Goal: Task Accomplishment & Management: Manage account settings

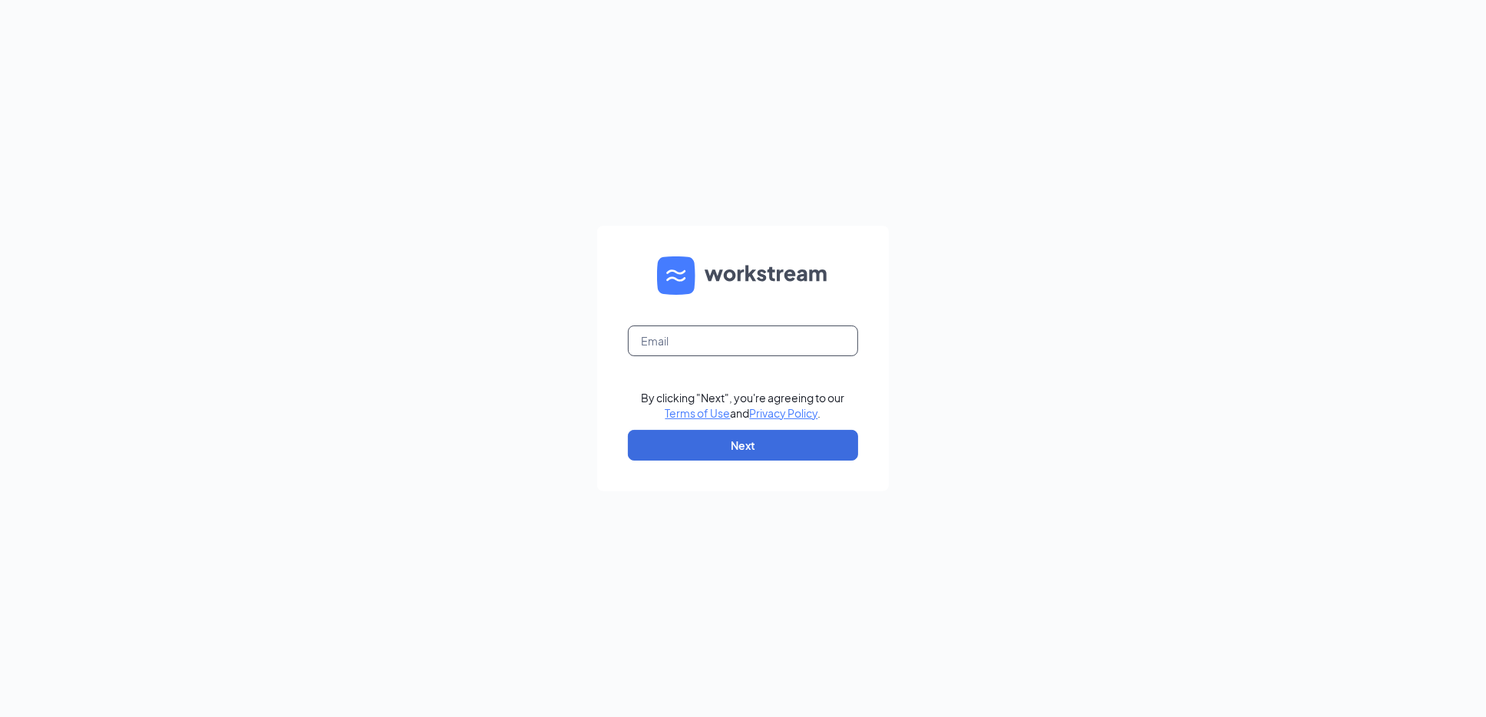
click at [657, 332] on input "text" at bounding box center [743, 340] width 230 height 31
type input "ronald.pivarnik@firehousesubs.com"
click at [711, 446] on button "Next" at bounding box center [743, 445] width 230 height 31
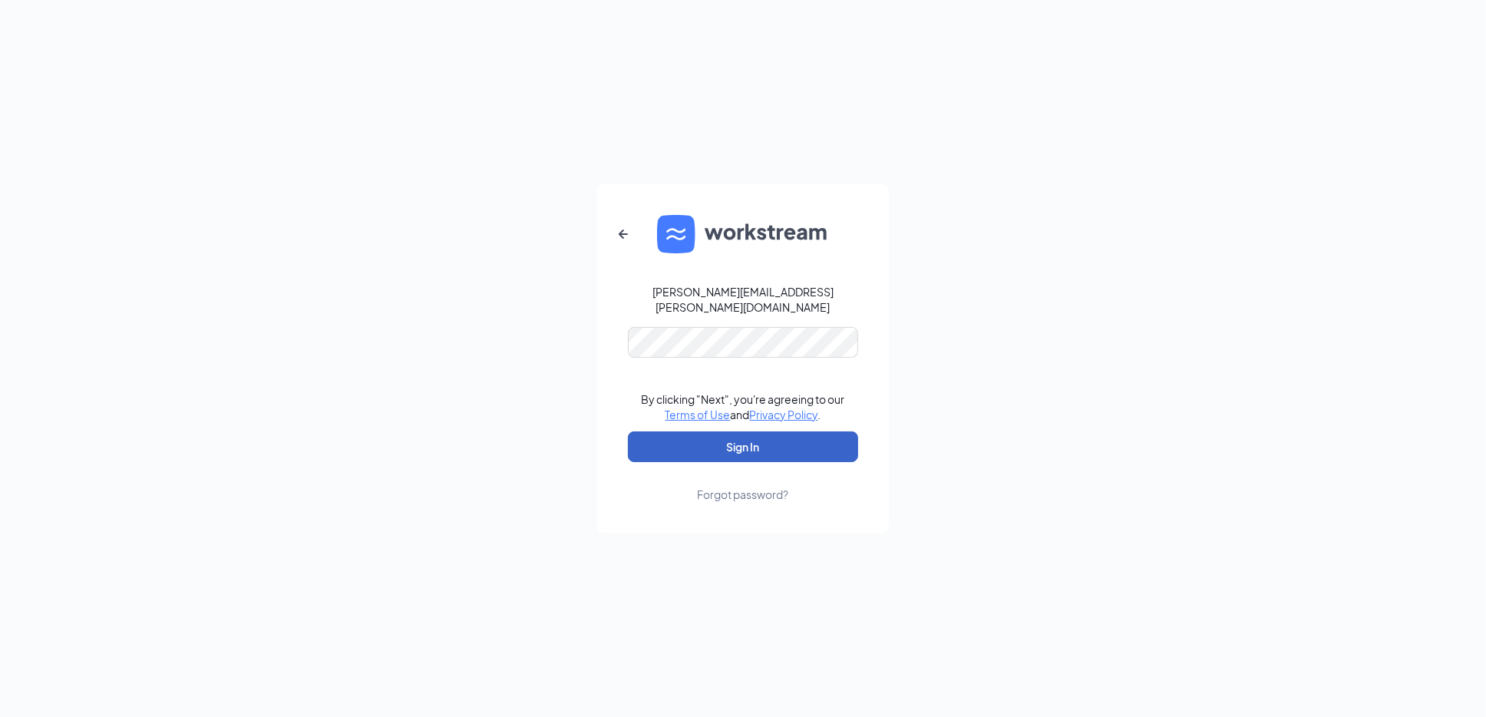
click at [726, 437] on button "Sign In" at bounding box center [743, 446] width 230 height 31
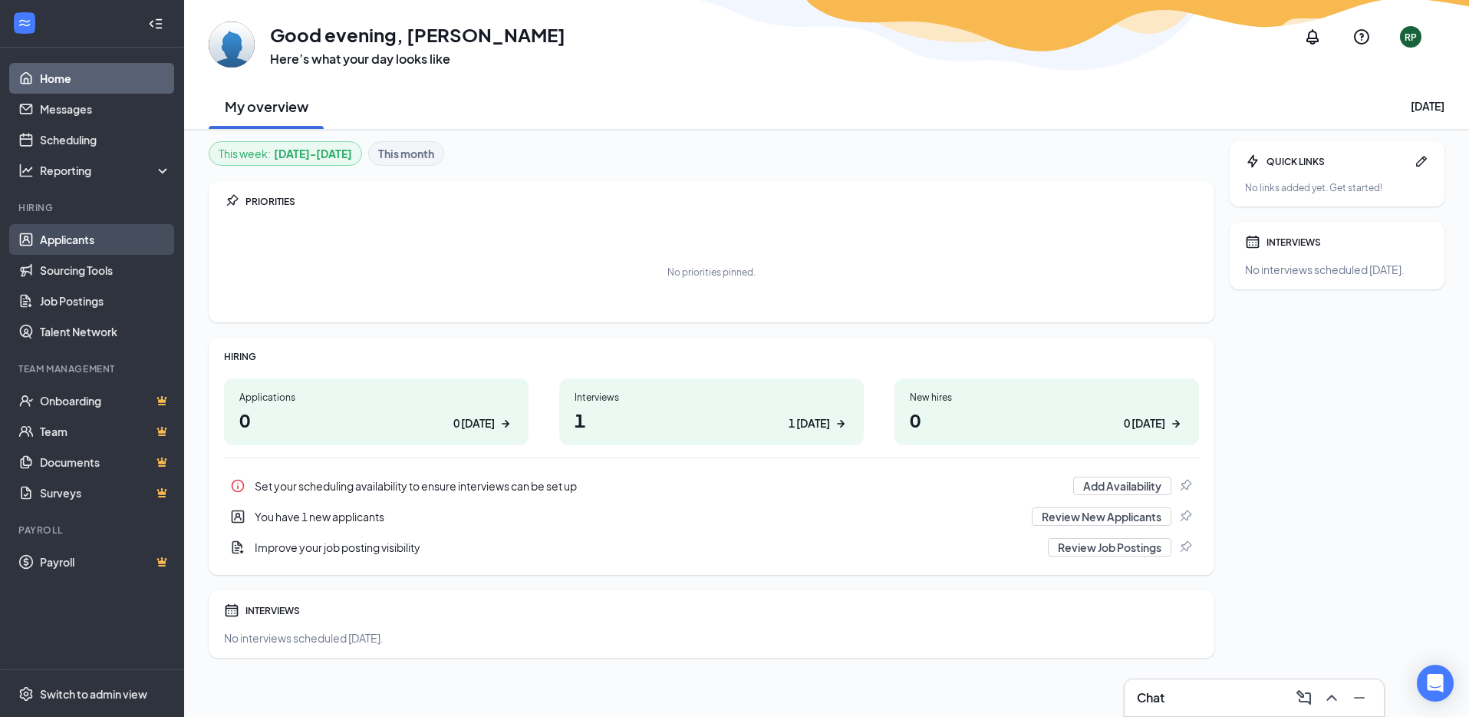
click at [80, 233] on link "Applicants" at bounding box center [105, 239] width 131 height 31
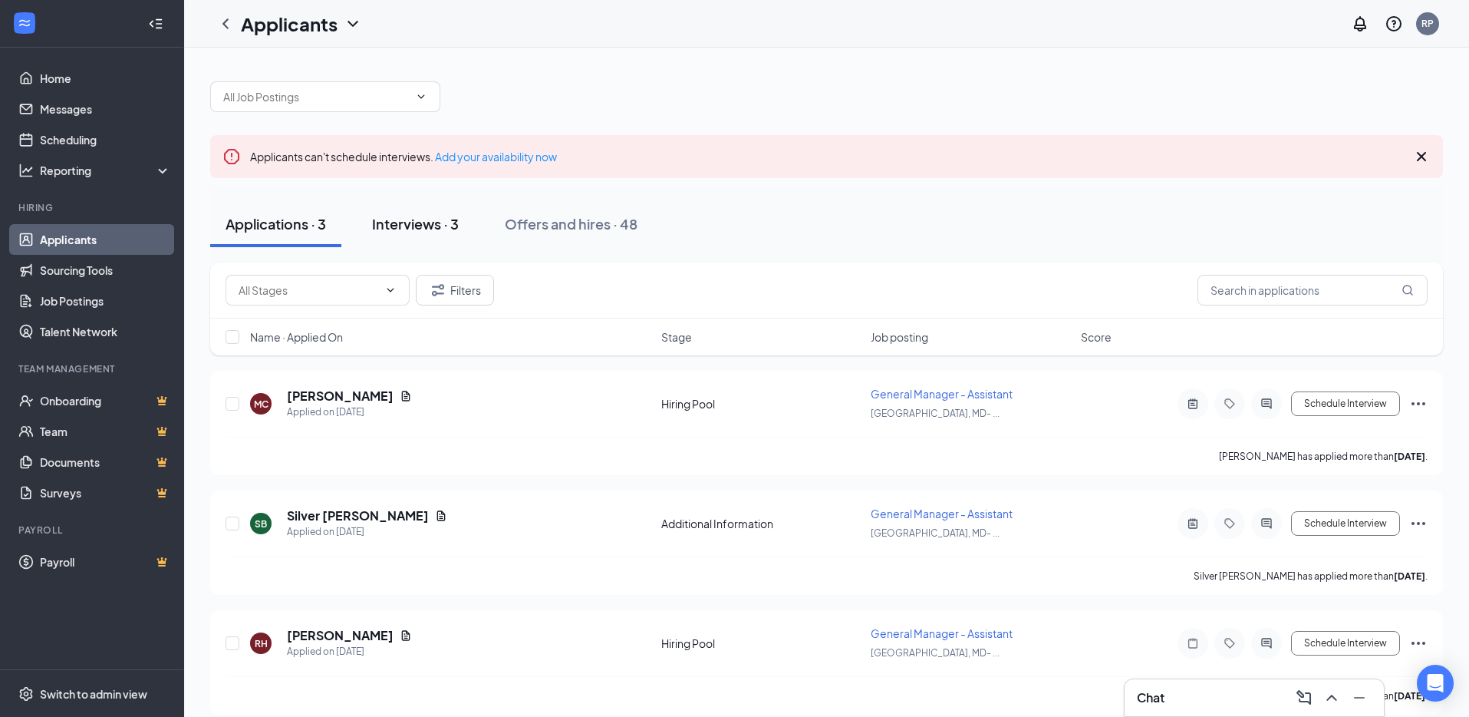
click at [400, 231] on div "Interviews · 3" at bounding box center [415, 223] width 87 height 19
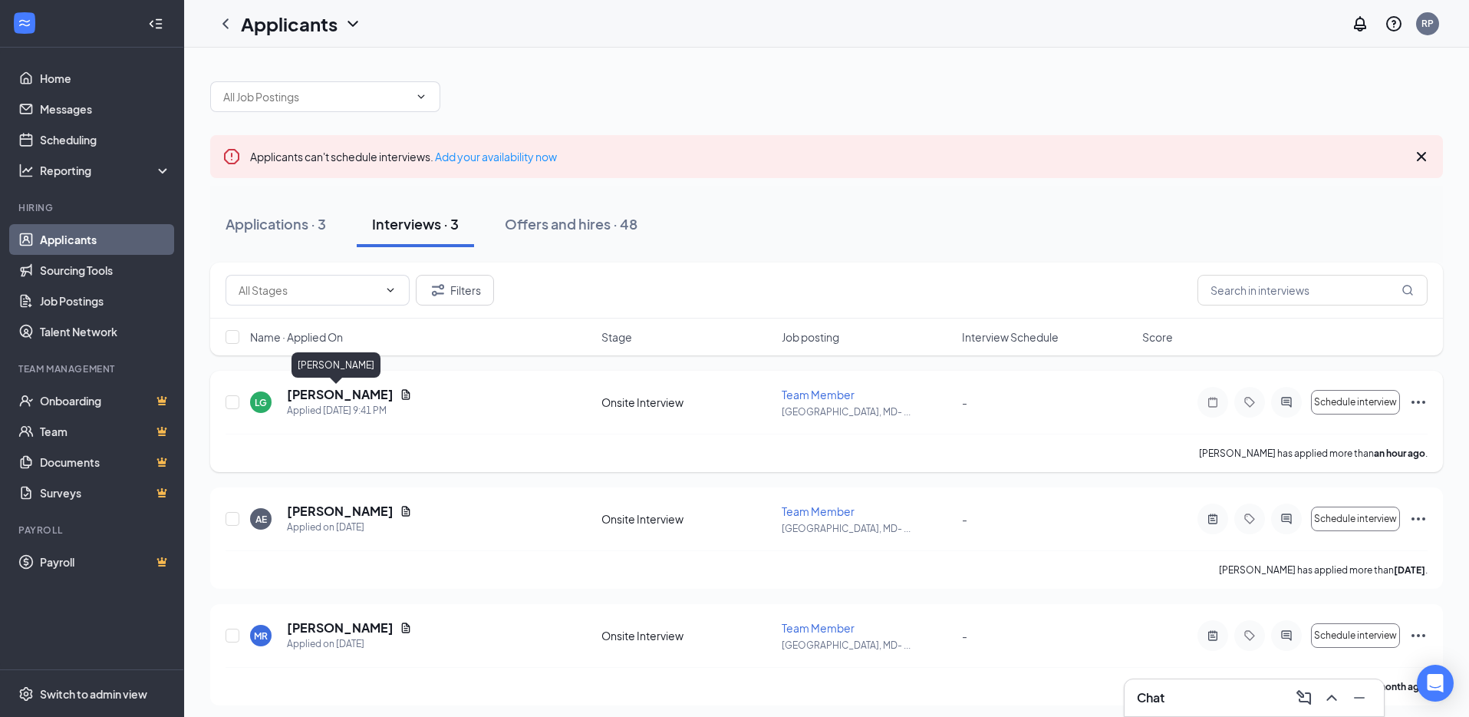
click at [328, 394] on h5 "Liam Garman" at bounding box center [340, 394] width 107 height 17
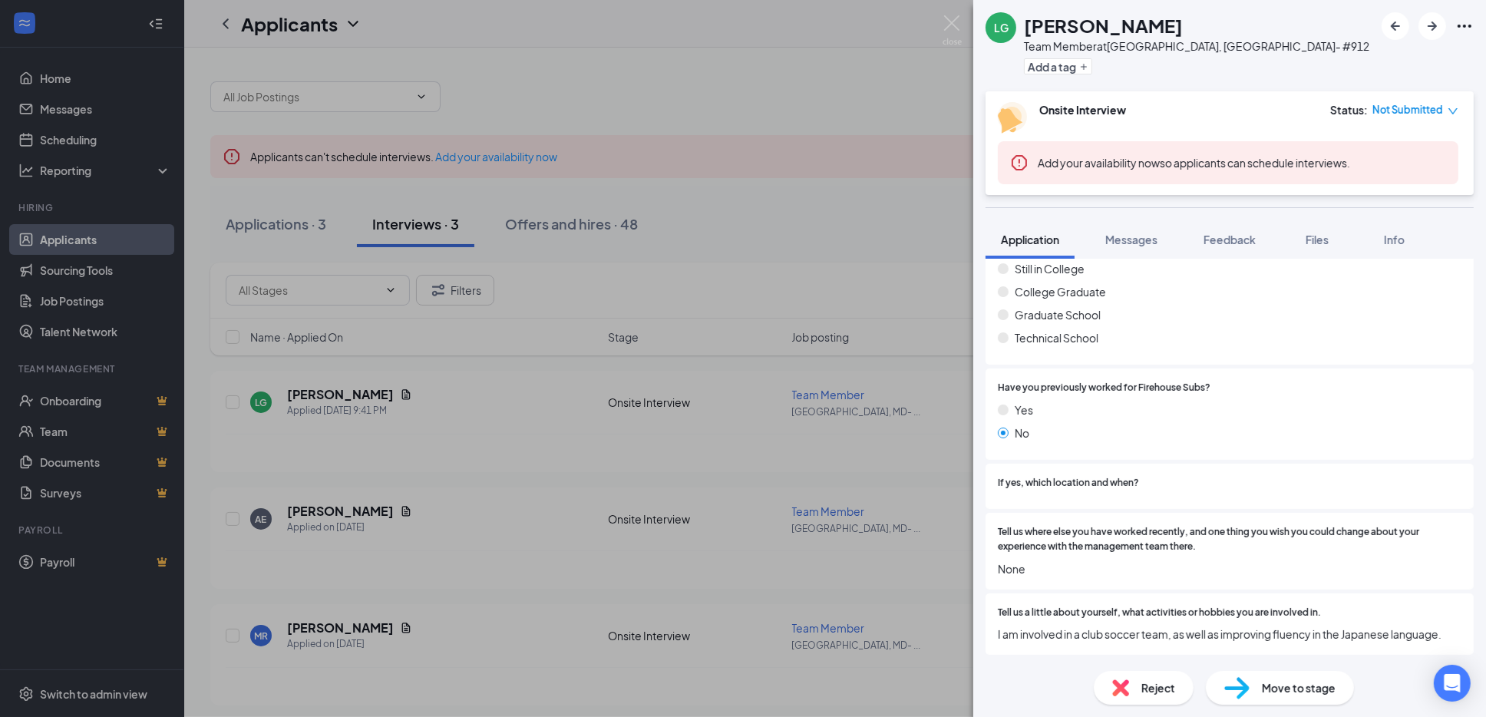
scroll to position [1103, 0]
click at [1134, 233] on span "Messages" at bounding box center [1131, 240] width 52 height 14
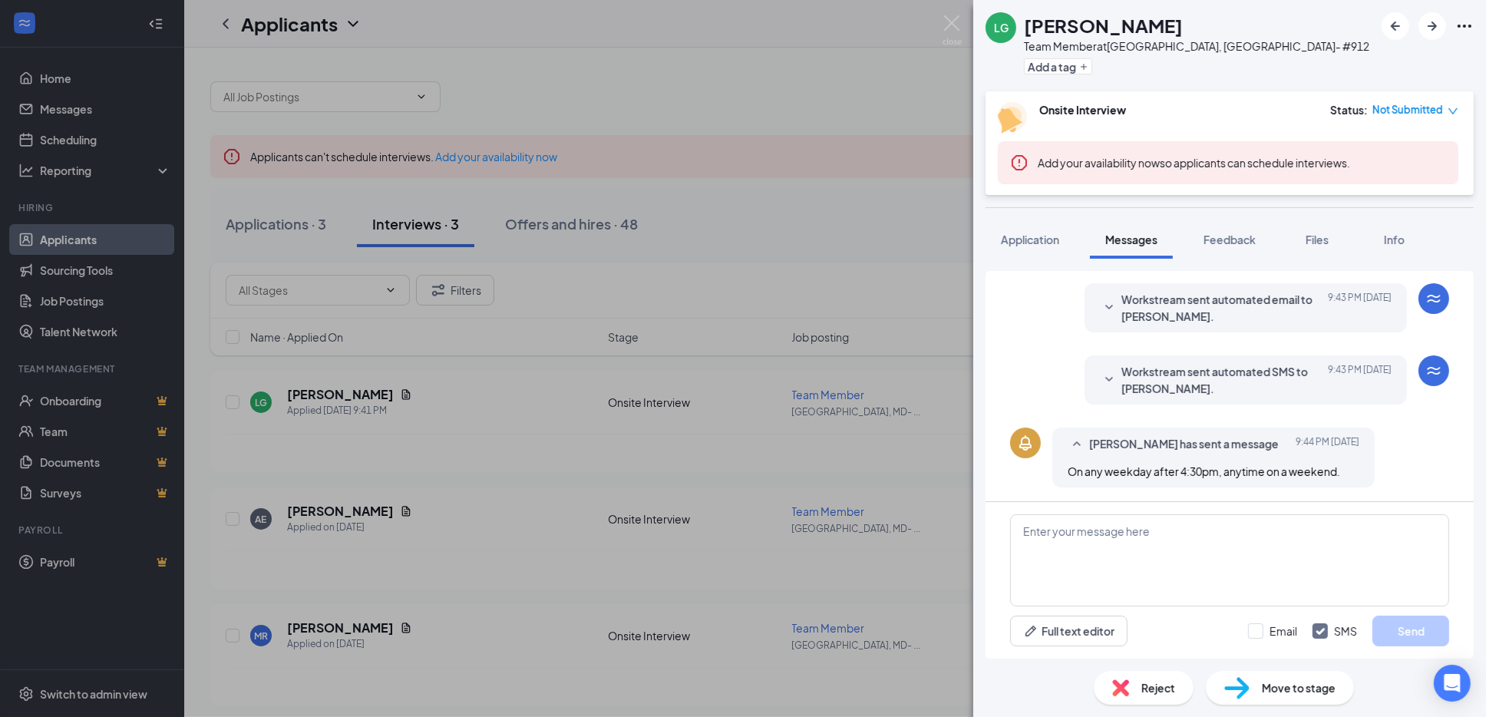
scroll to position [230, 0]
click at [1226, 245] on span "Feedback" at bounding box center [1229, 240] width 52 height 14
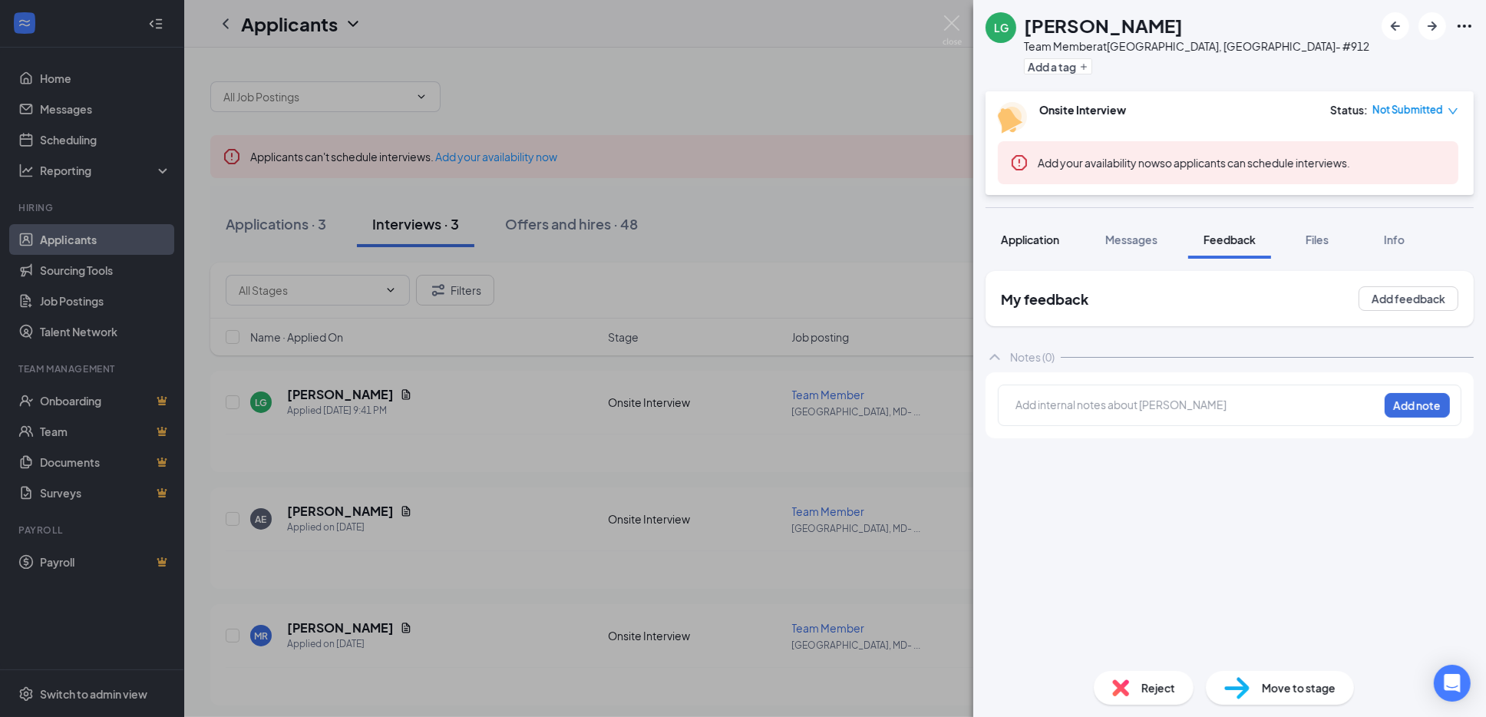
click at [1021, 246] on div "Application" at bounding box center [1030, 239] width 58 height 15
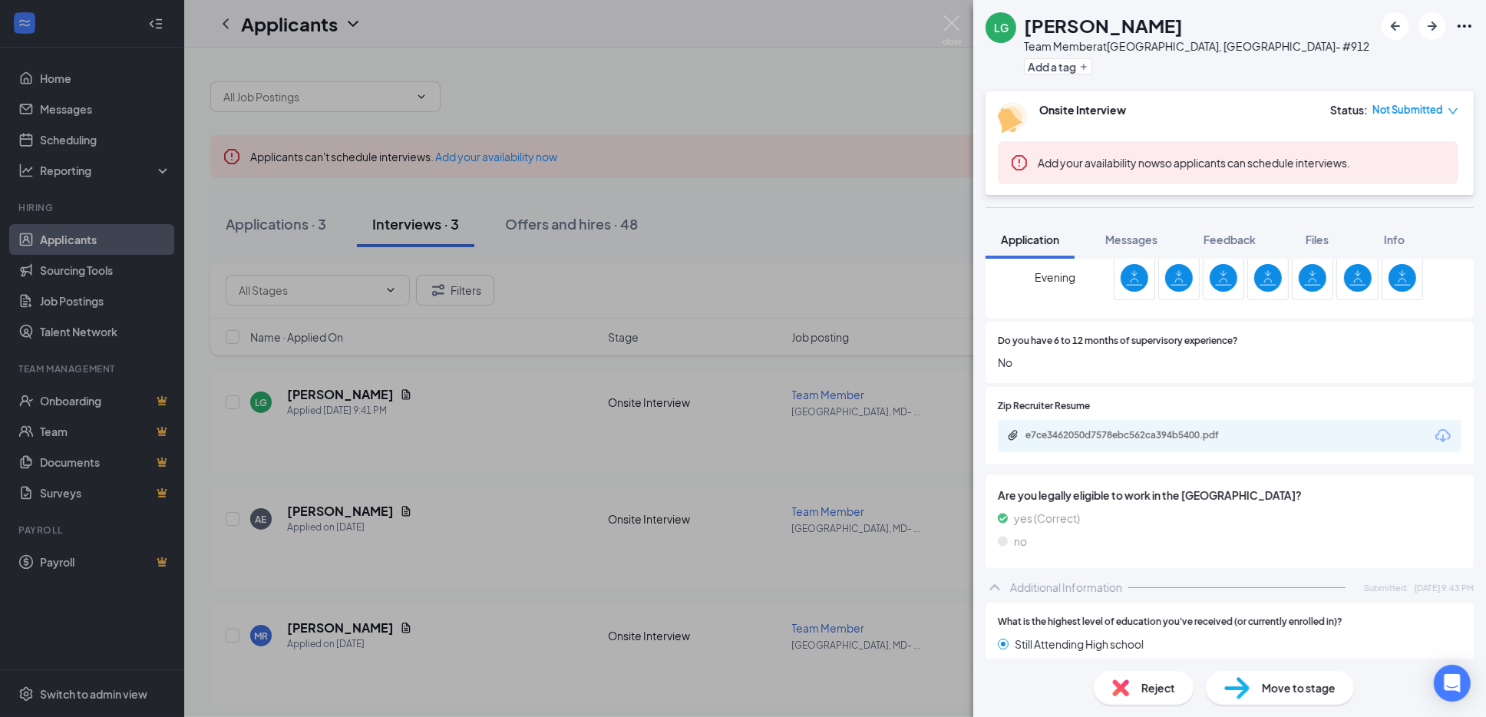
scroll to position [684, 0]
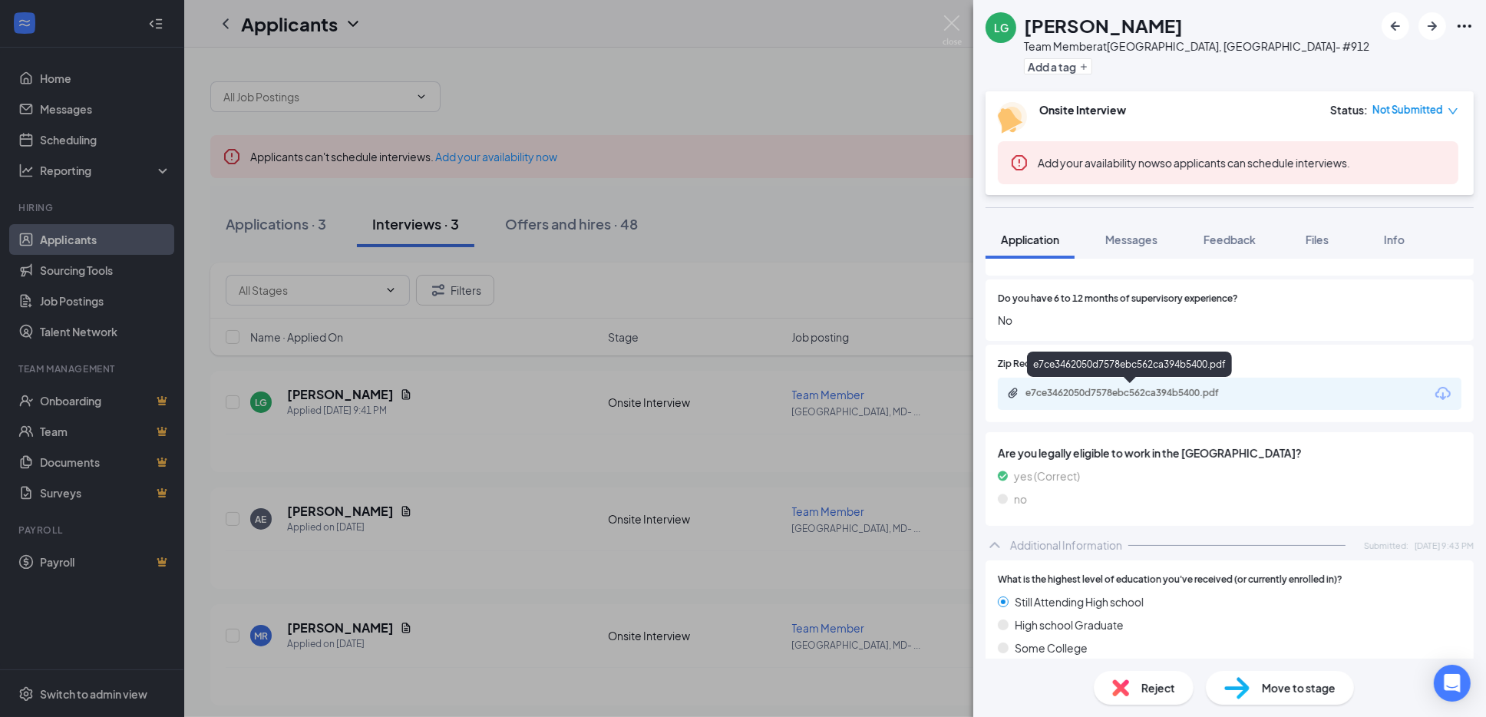
click at [1123, 388] on div "e7ce3462050d7578ebc562ca394b5400.pdf" at bounding box center [1132, 393] width 215 height 12
click at [1067, 398] on div "e7ce3462050d7578ebc562ca394b5400.pdf" at bounding box center [1132, 393] width 215 height 12
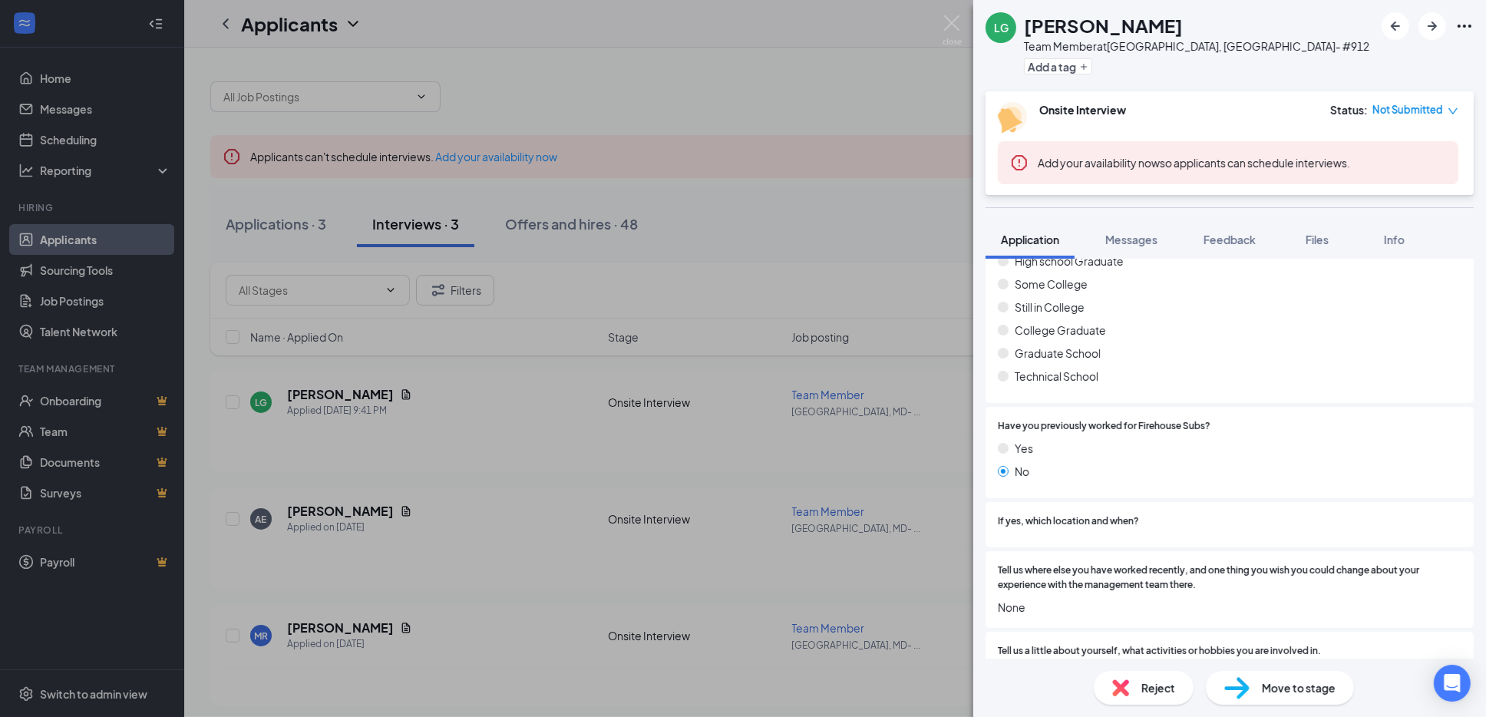
scroll to position [1103, 0]
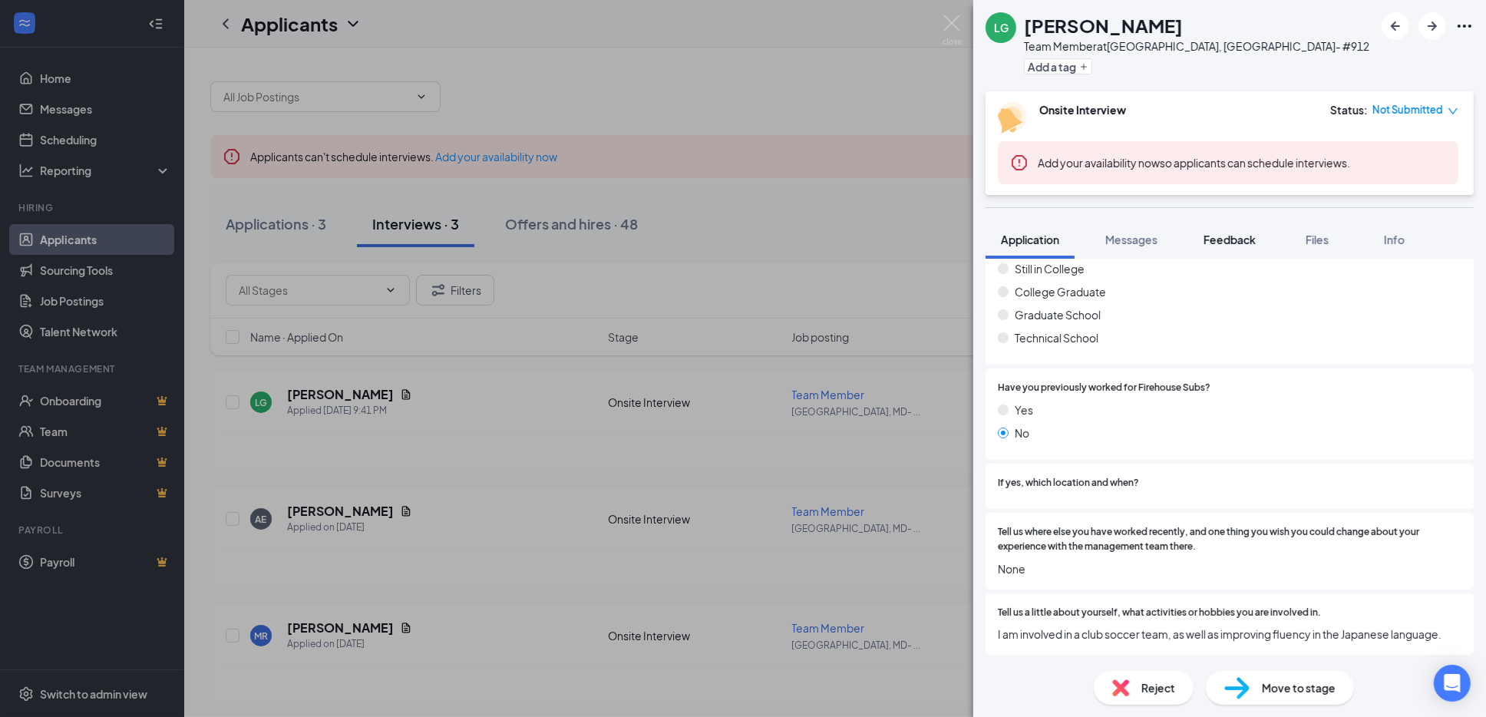
click at [1230, 237] on span "Feedback" at bounding box center [1229, 240] width 52 height 14
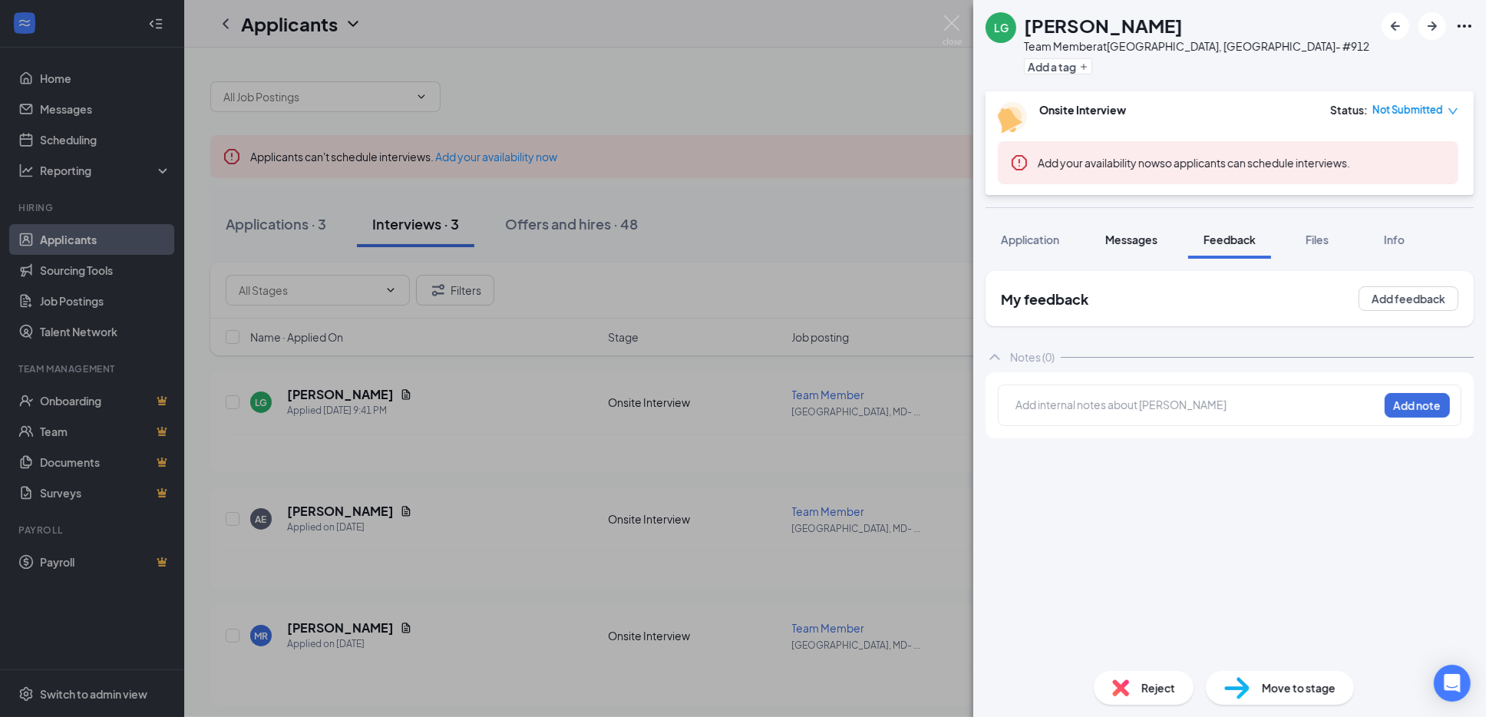
click at [1101, 241] on button "Messages" at bounding box center [1131, 239] width 83 height 38
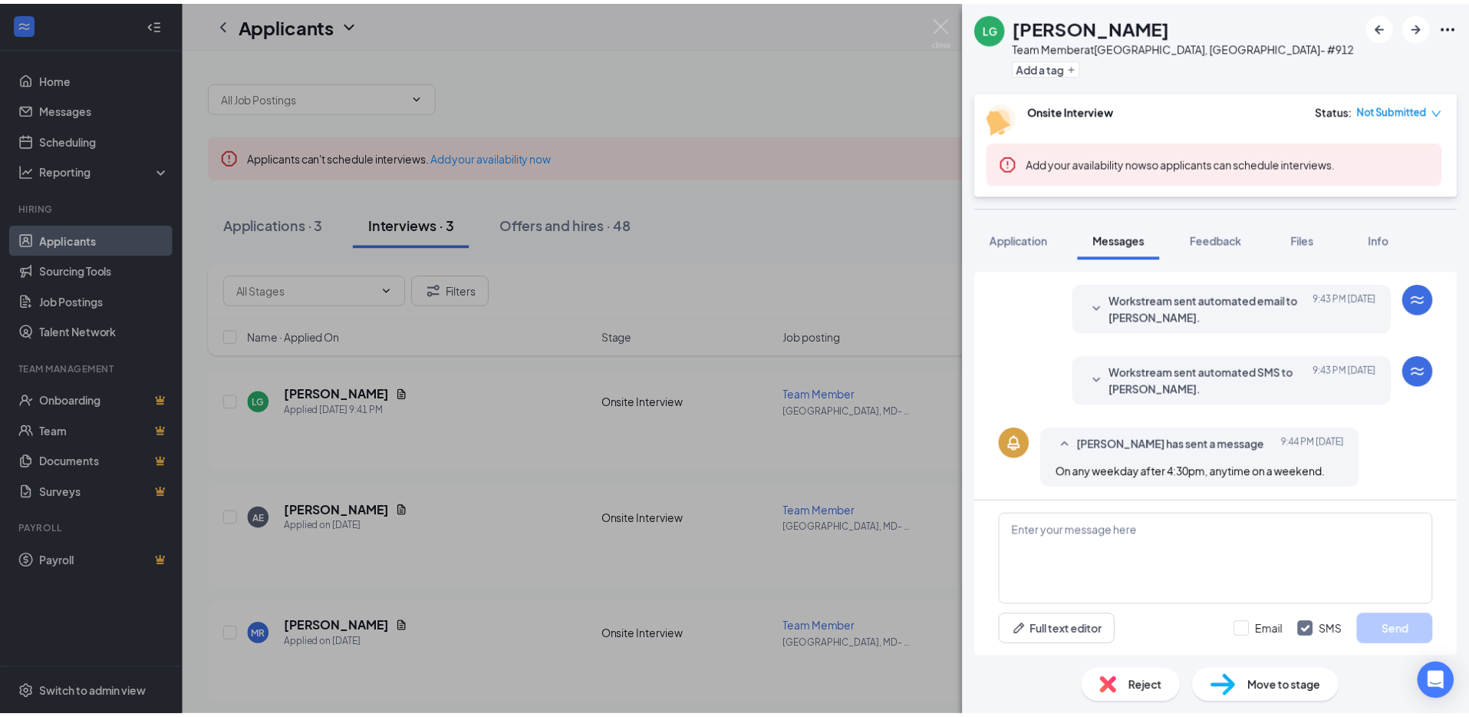
scroll to position [230, 0]
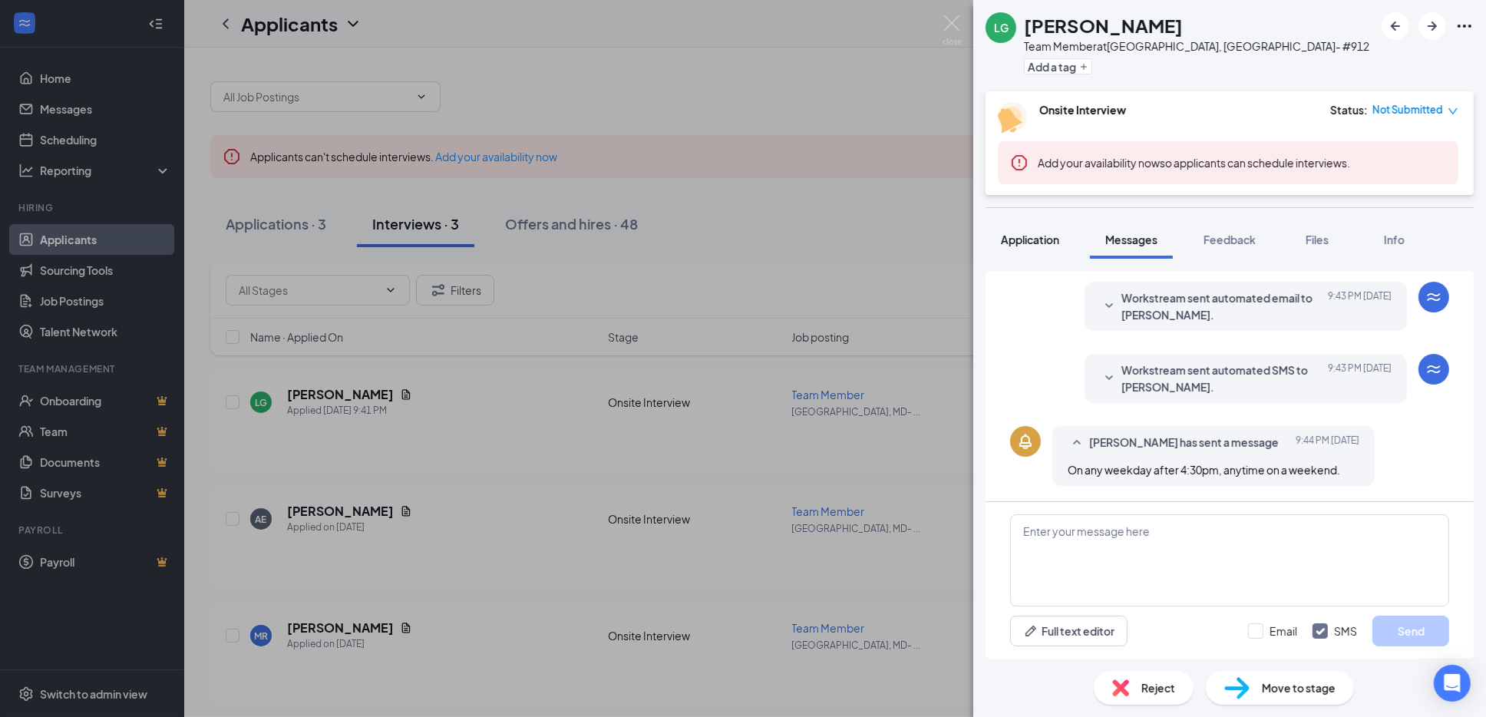
click at [1009, 241] on span "Application" at bounding box center [1030, 240] width 58 height 14
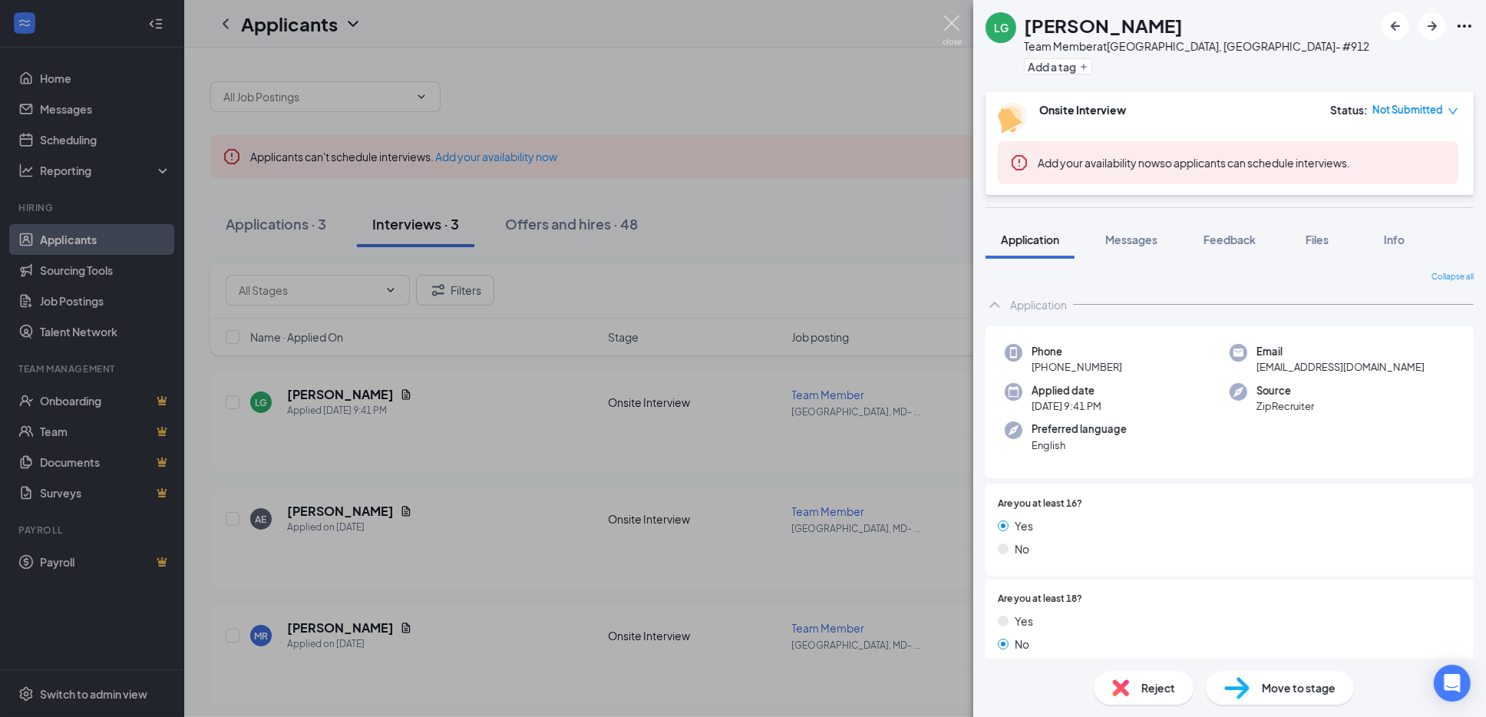
click at [948, 15] on img at bounding box center [951, 30] width 19 height 30
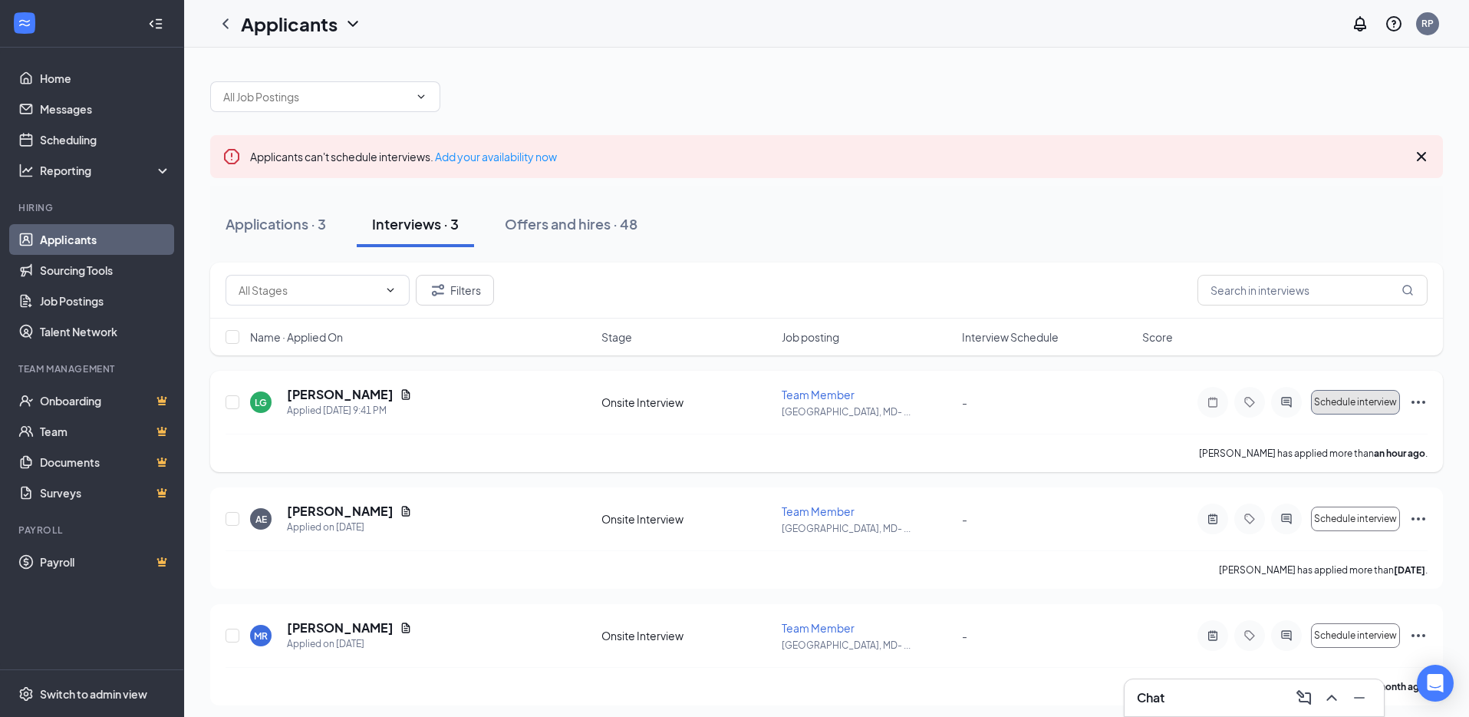
click at [1376, 400] on span "Schedule interview" at bounding box center [1355, 402] width 83 height 11
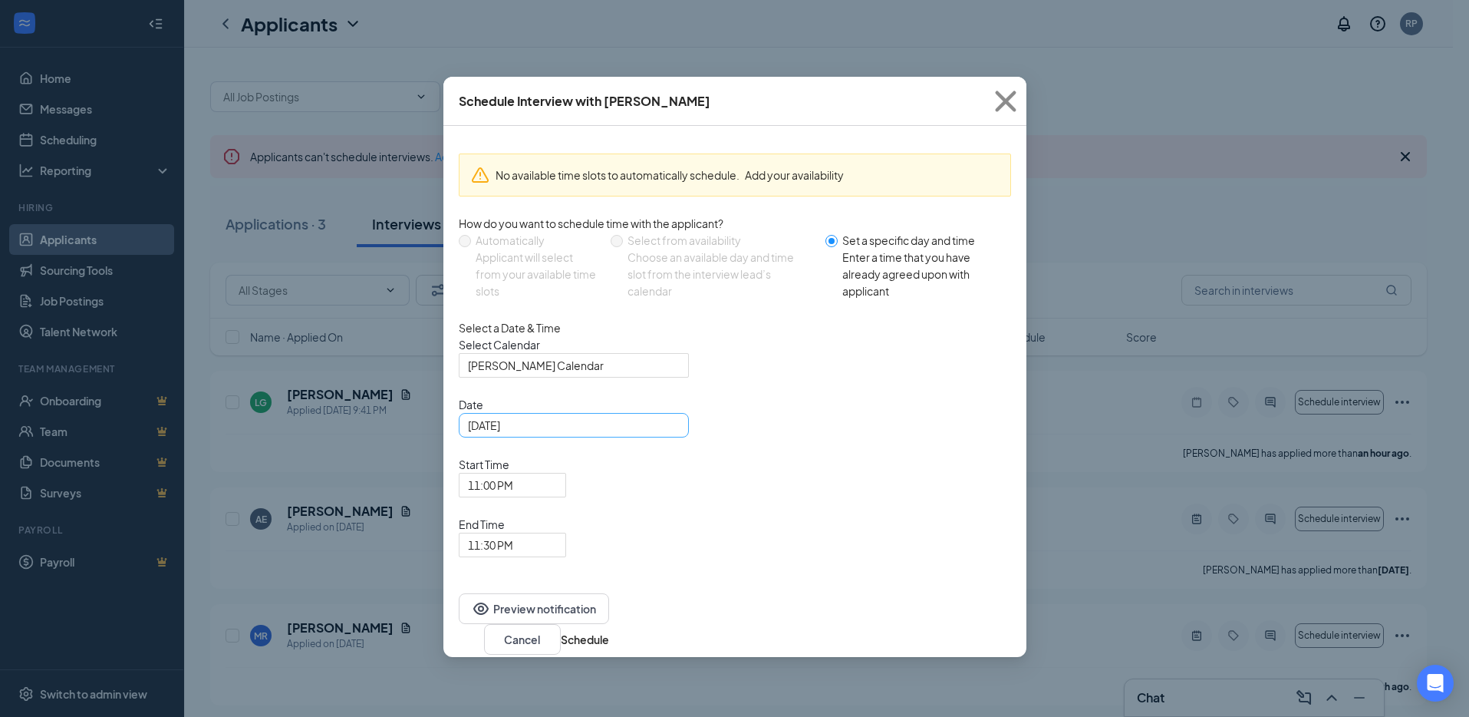
click at [671, 434] on div "Aug 26, 2025" at bounding box center [574, 425] width 212 height 17
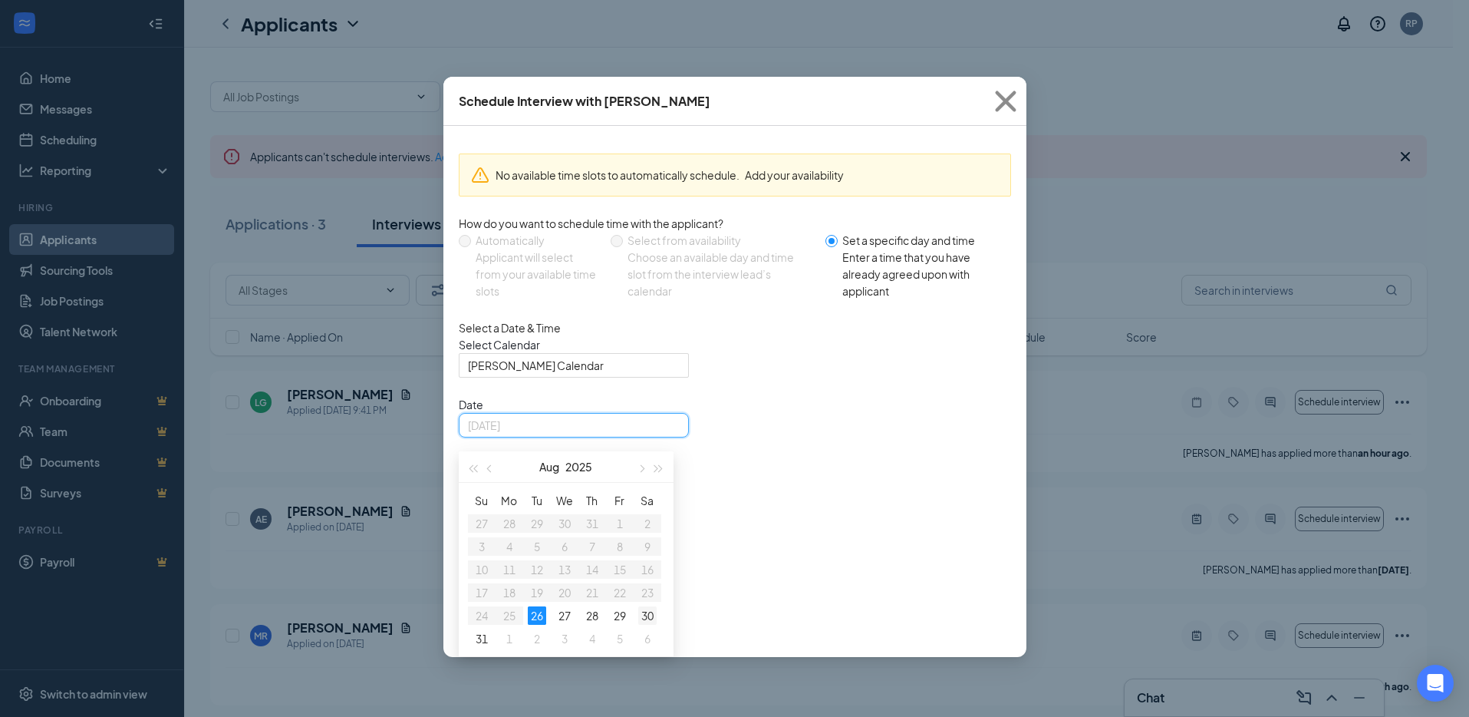
type input "Aug 30, 2025"
click at [648, 625] on div "30" at bounding box center [647, 615] width 18 height 18
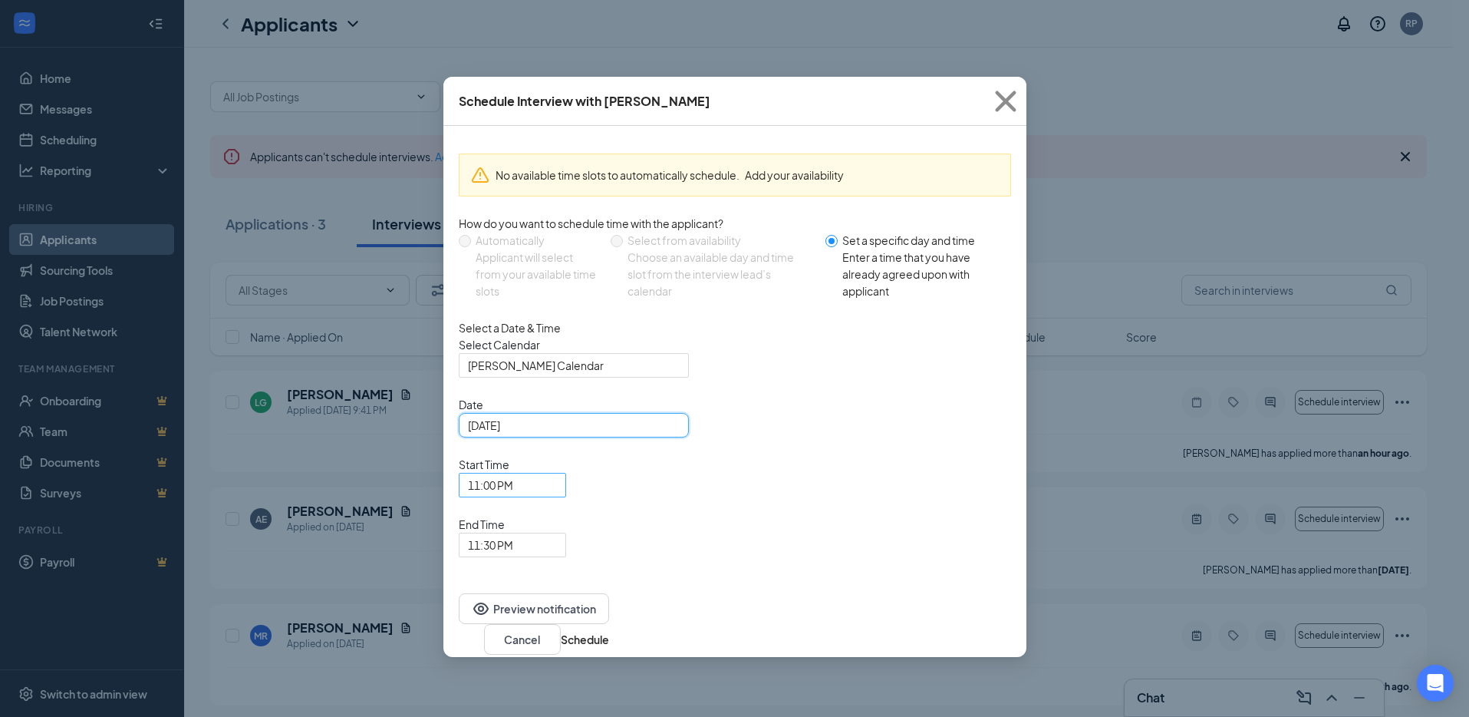
click at [557, 473] on span "11:00 PM" at bounding box center [512, 484] width 89 height 23
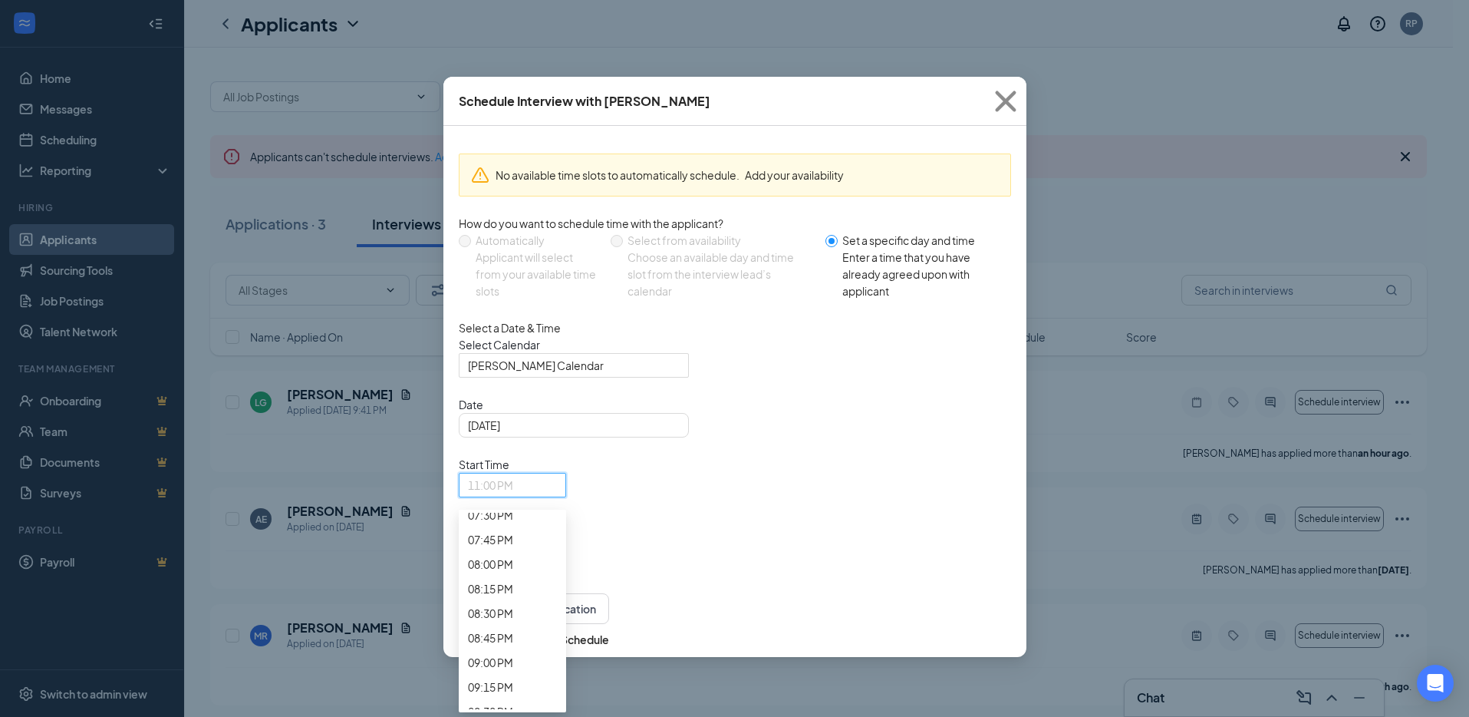
scroll to position [1919, 0]
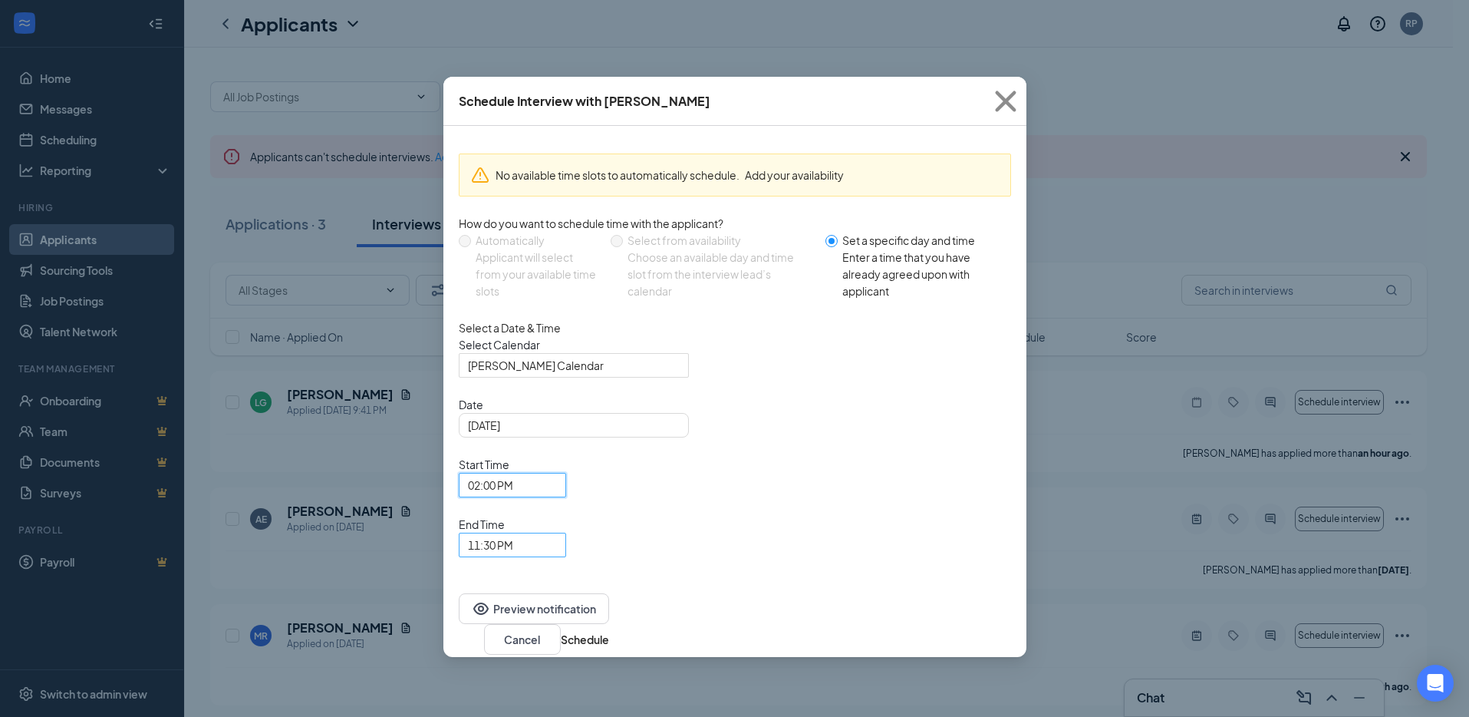
click at [557, 533] on span "11:30 PM" at bounding box center [512, 544] width 89 height 23
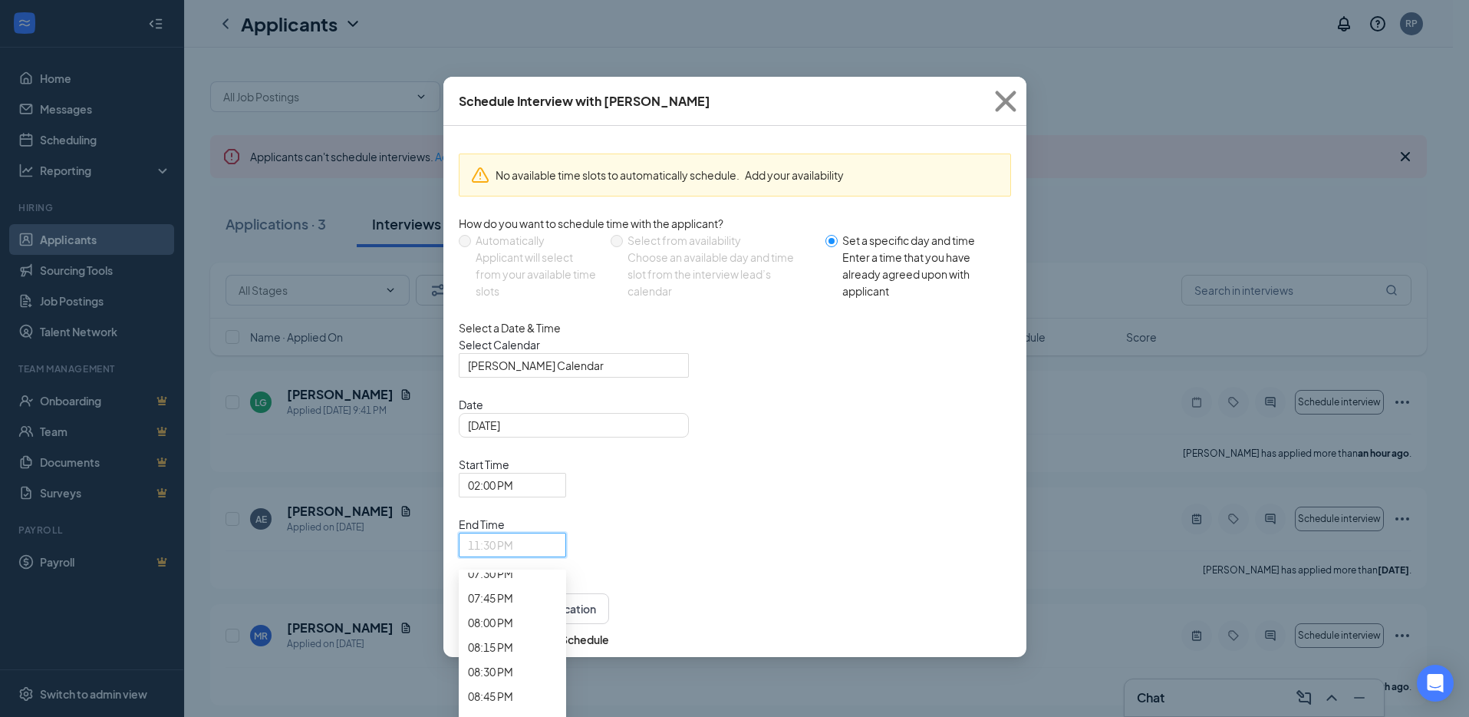
scroll to position [1921, 0]
click at [513, 97] on span "02:30 PM" at bounding box center [490, 88] width 45 height 17
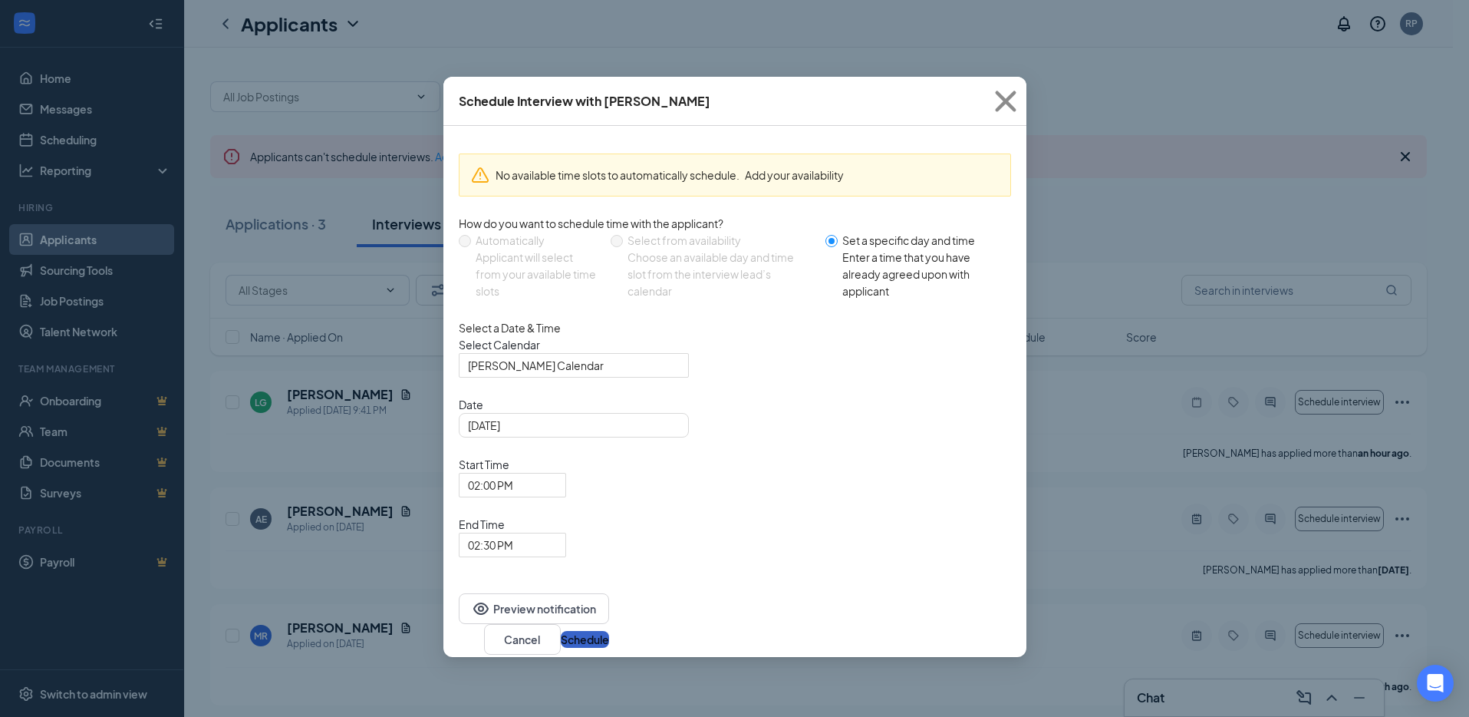
click at [609, 631] on button "Schedule" at bounding box center [585, 639] width 48 height 17
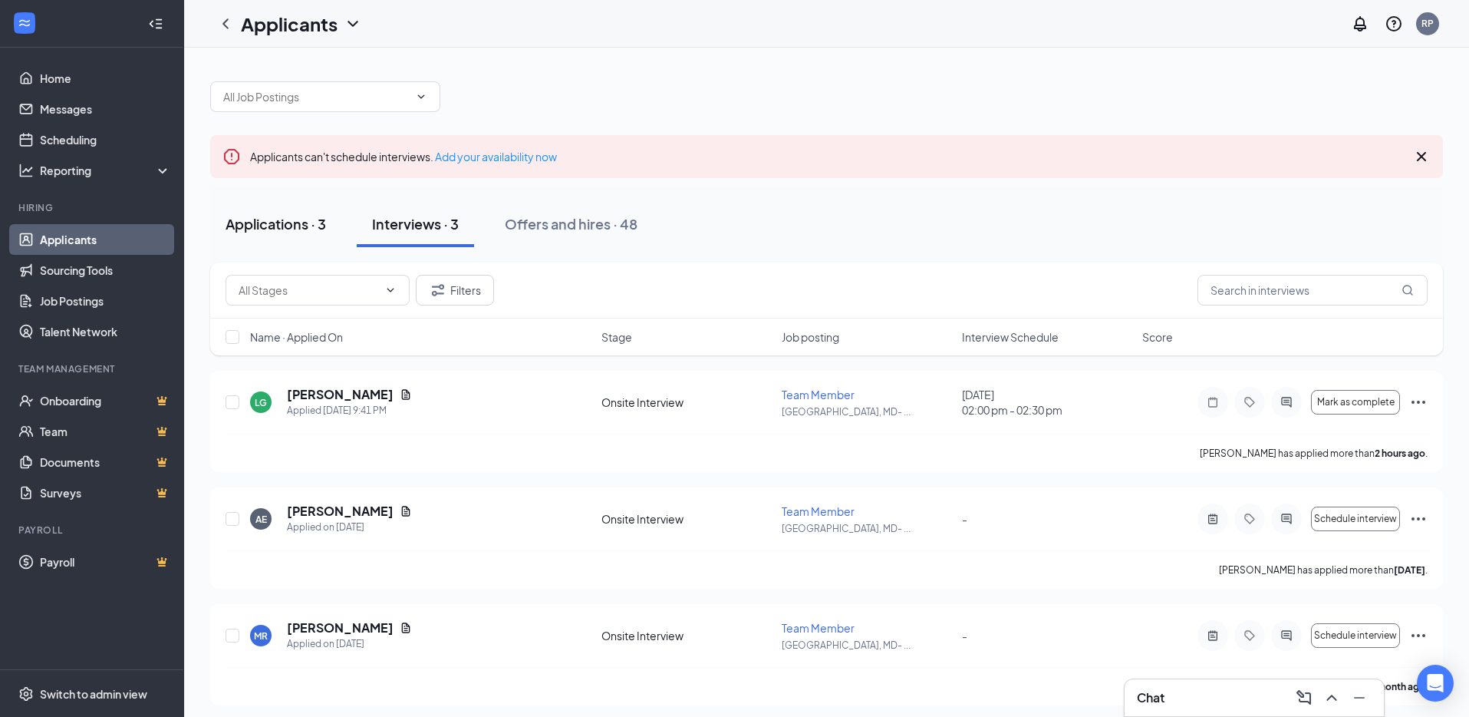
click at [260, 225] on div "Applications · 3" at bounding box center [276, 223] width 101 height 19
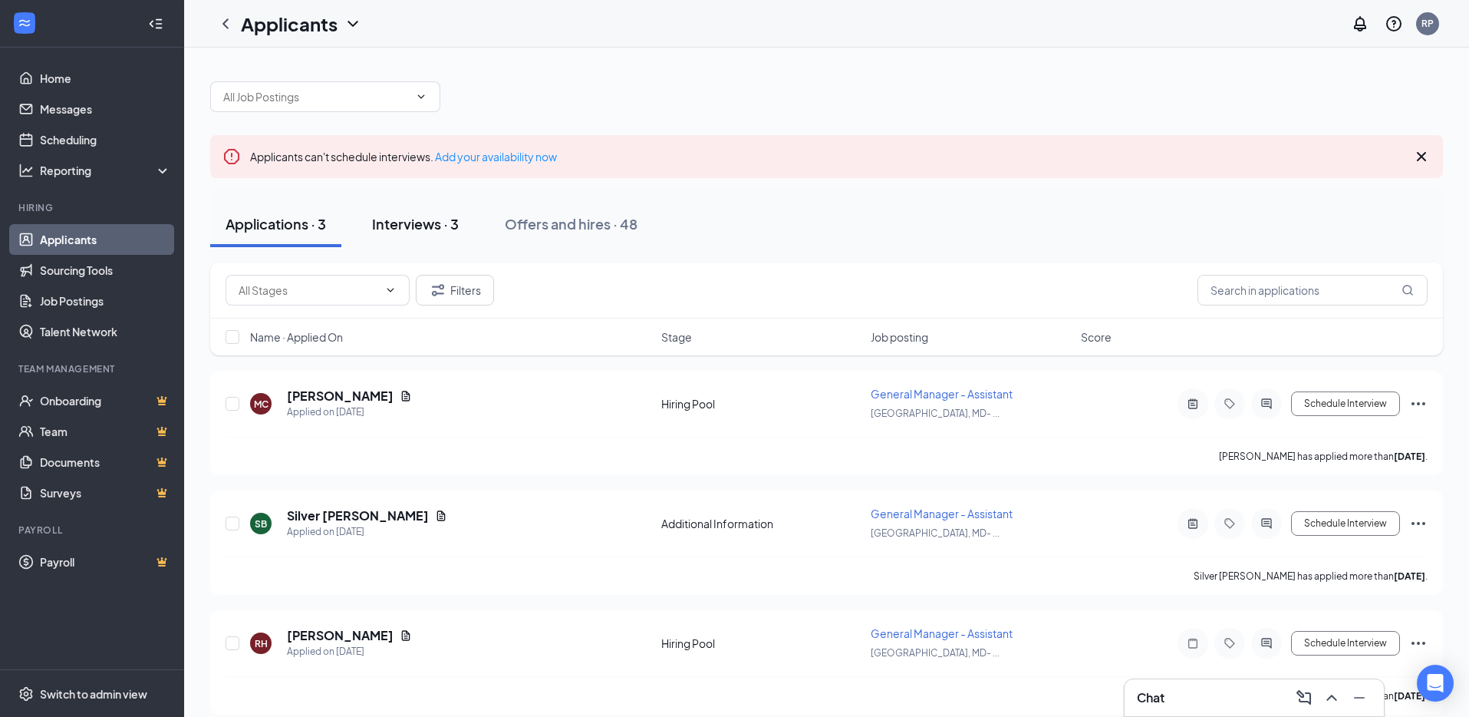
click at [407, 229] on div "Interviews · 3" at bounding box center [415, 223] width 87 height 19
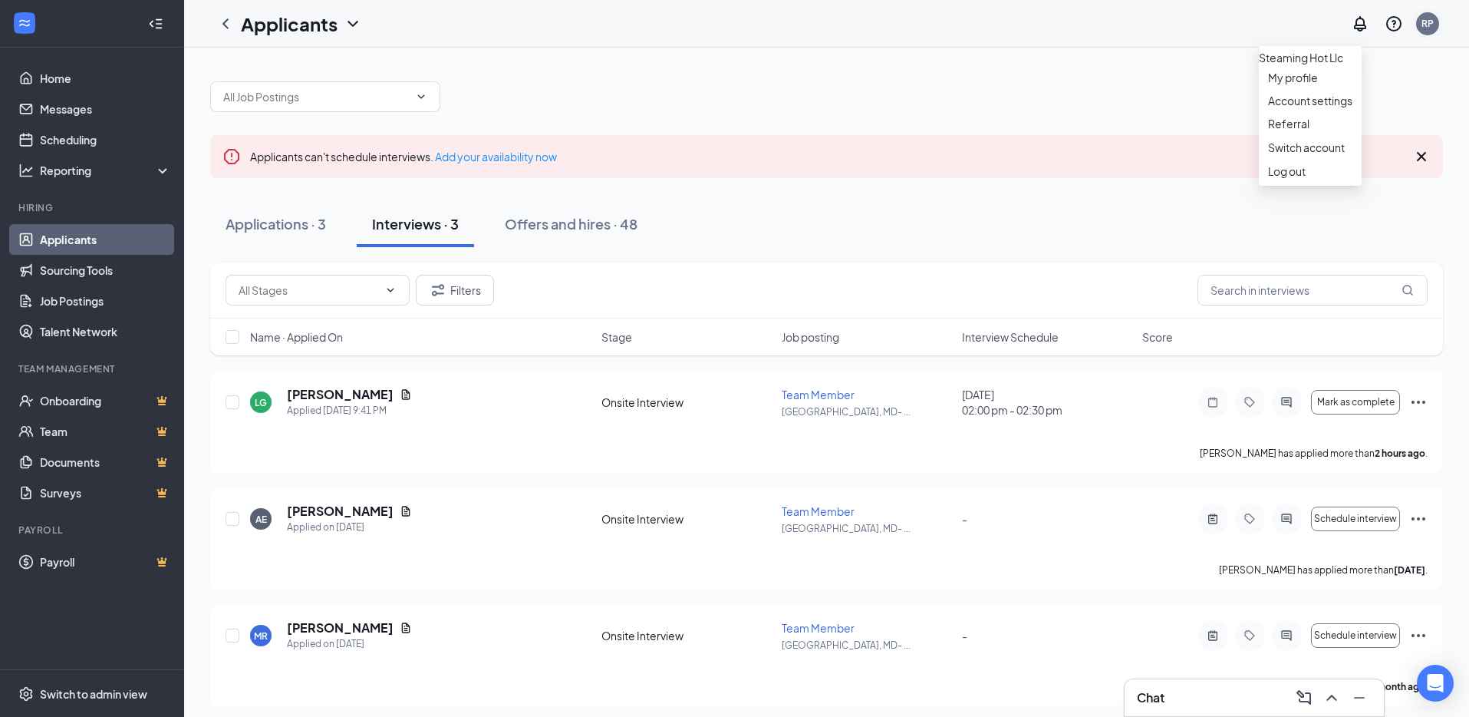
click at [1427, 19] on div "RP" at bounding box center [1428, 23] width 12 height 13
click at [1276, 179] on div "Log out" at bounding box center [1310, 170] width 84 height 15
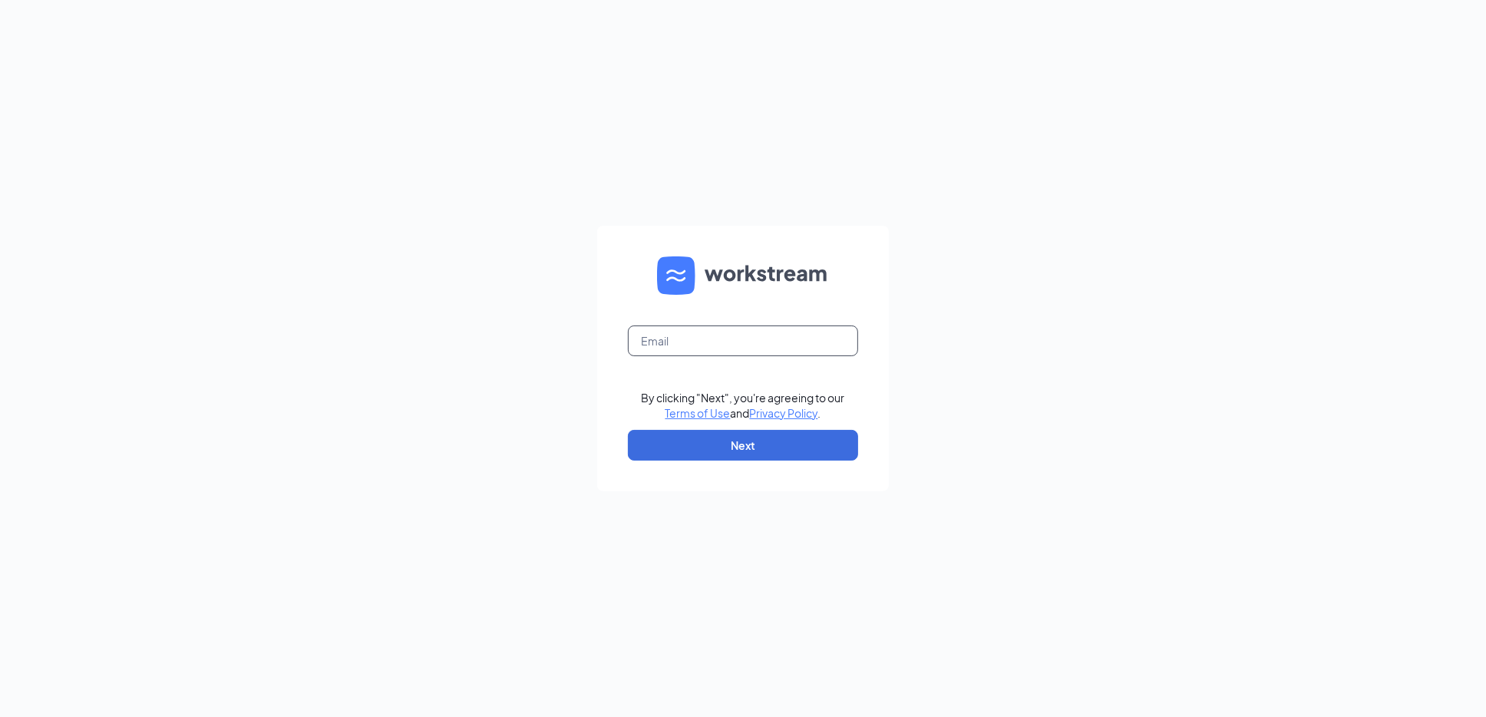
click at [717, 333] on input "text" at bounding box center [743, 340] width 230 height 31
type input "severnaplazamd@firehousesubs.com"
click at [716, 433] on button "Next" at bounding box center [743, 445] width 230 height 31
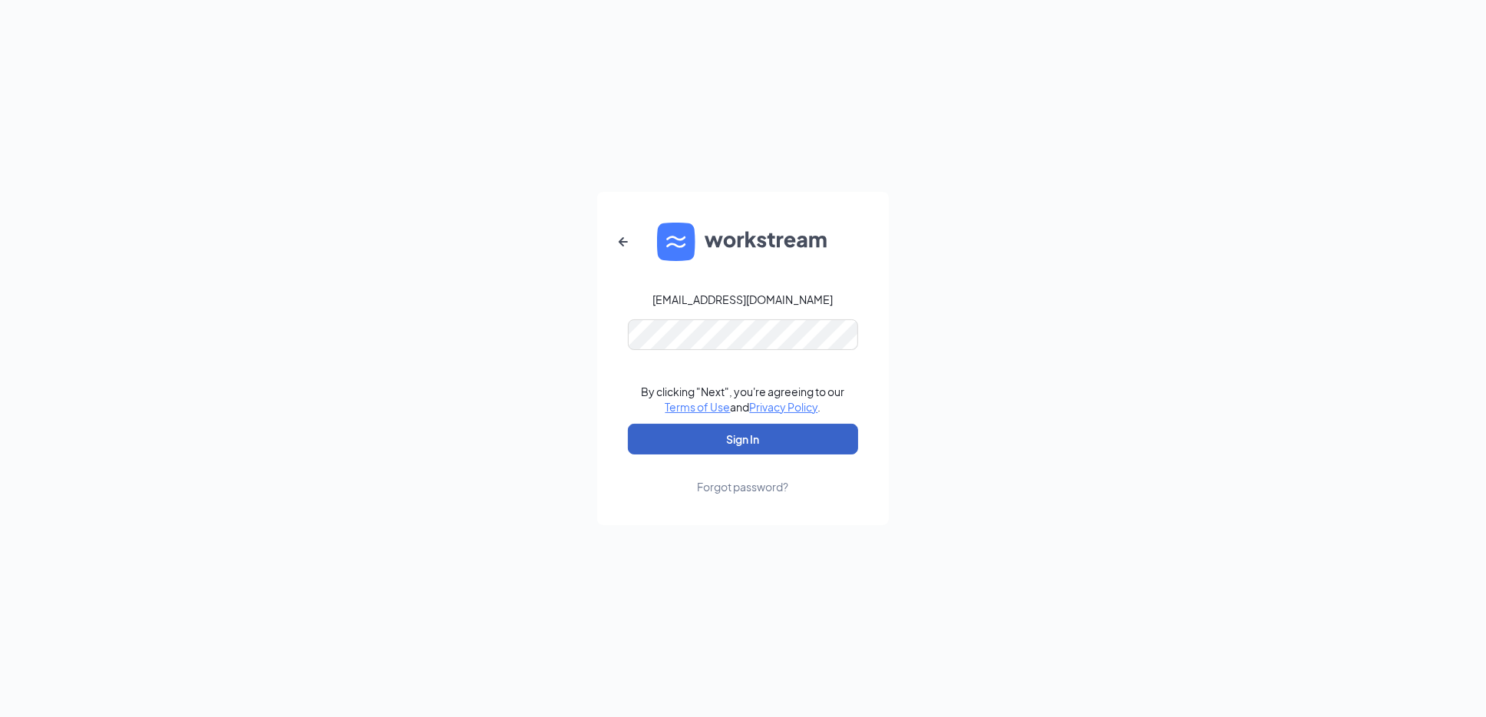
click at [729, 444] on button "Sign In" at bounding box center [743, 439] width 230 height 31
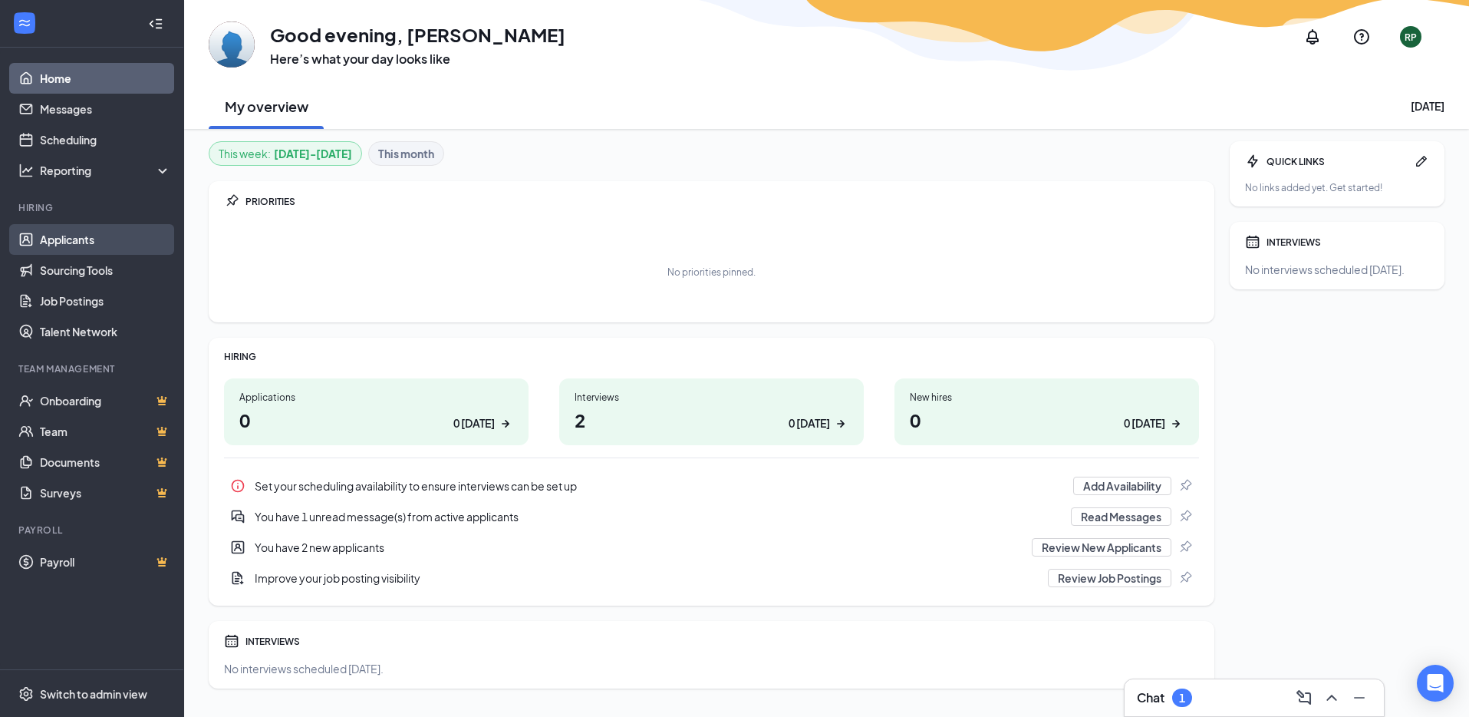
click at [93, 242] on link "Applicants" at bounding box center [105, 239] width 131 height 31
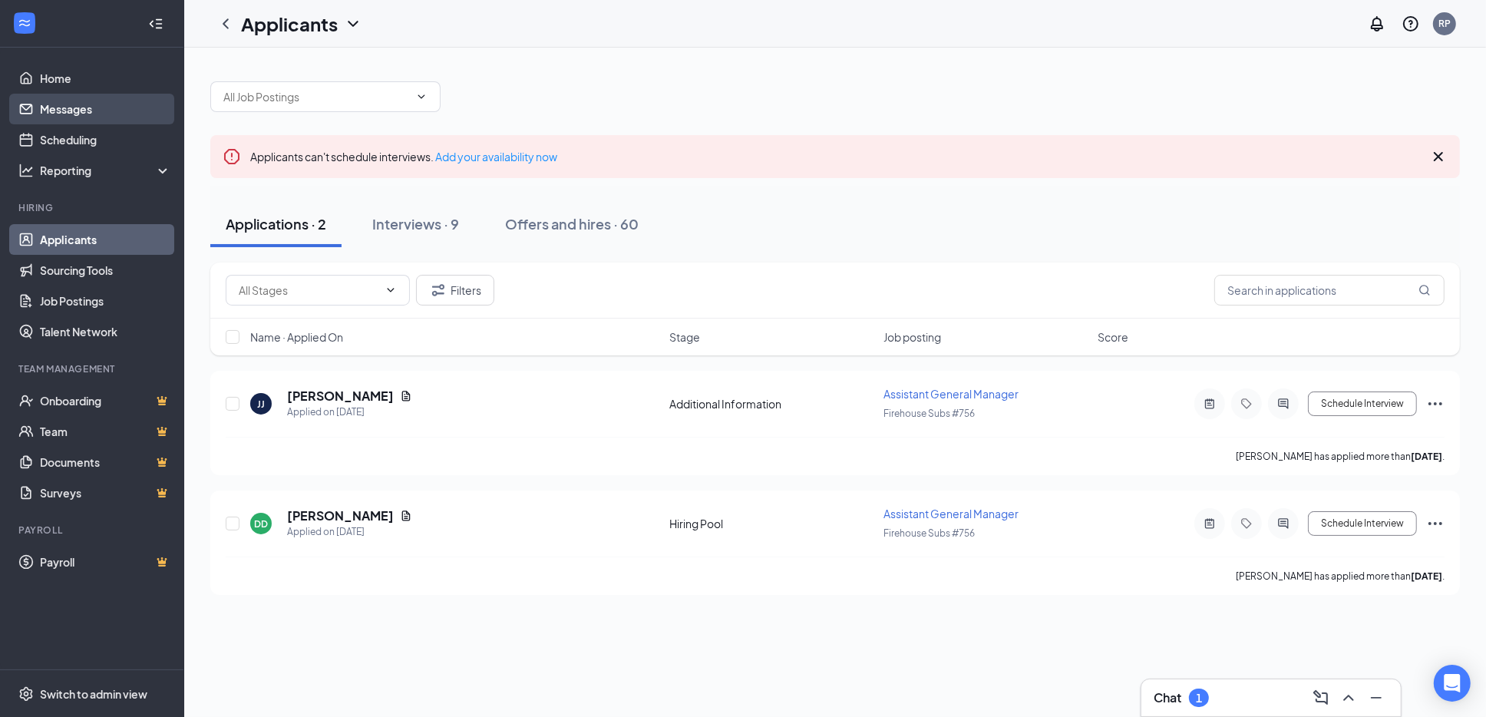
click at [81, 110] on link "Messages" at bounding box center [105, 109] width 131 height 31
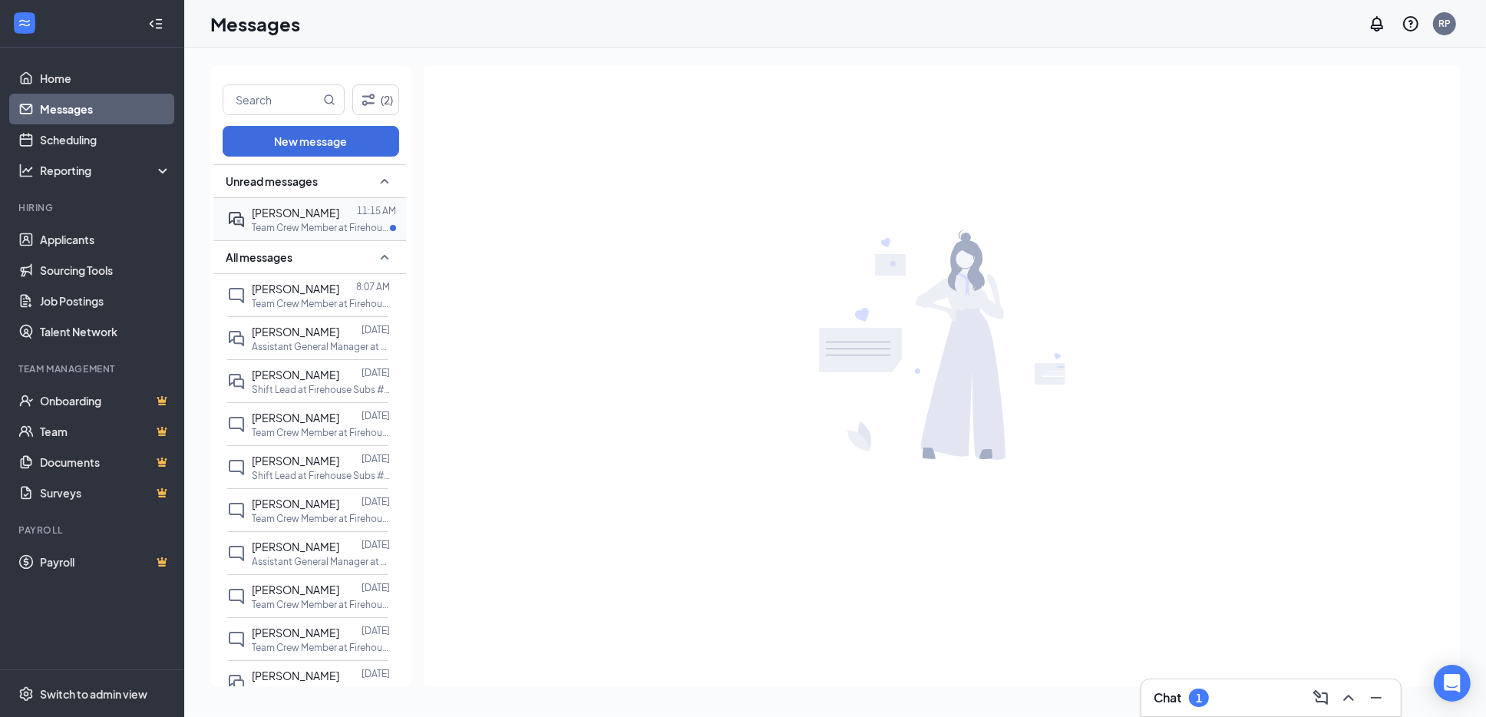
click at [279, 213] on span "Abraham Swarray" at bounding box center [295, 213] width 87 height 14
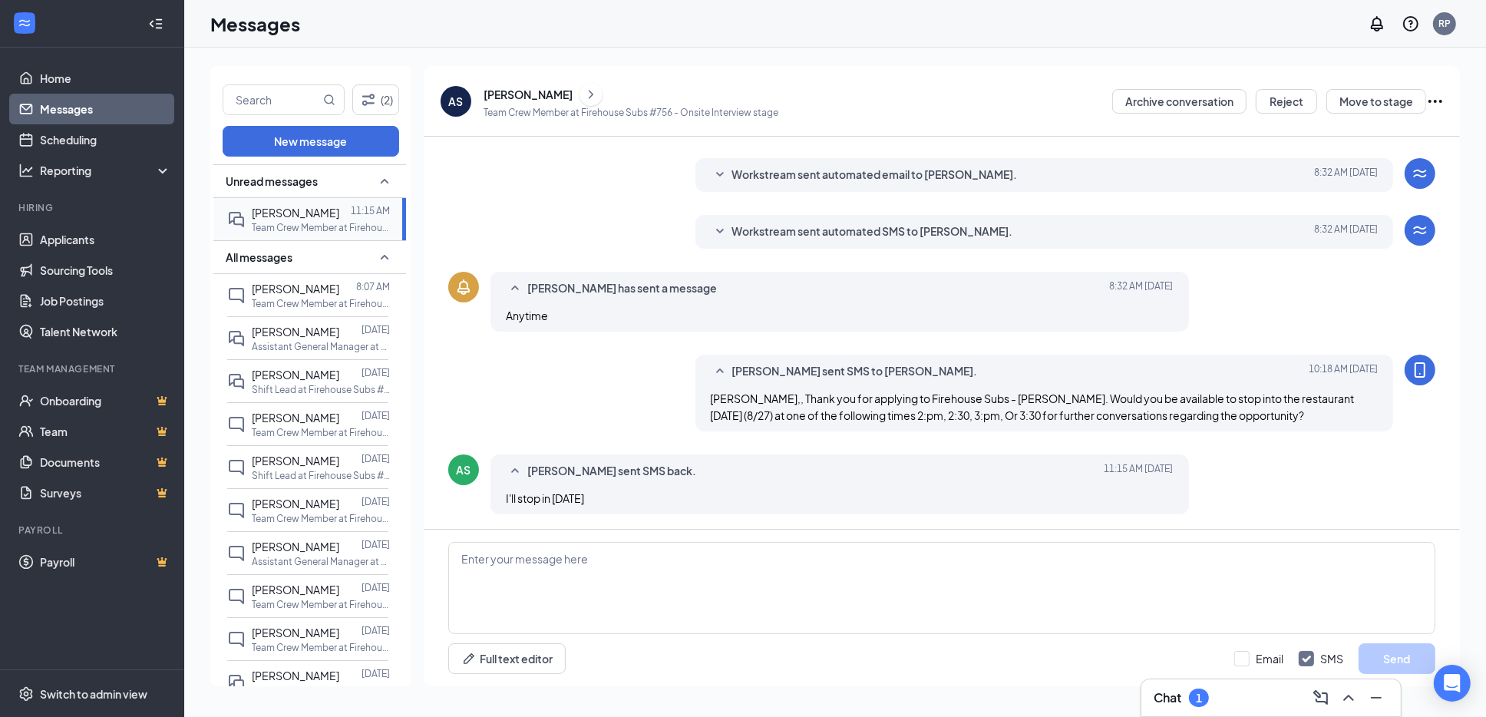
scroll to position [133, 0]
click at [568, 569] on textarea at bounding box center [941, 588] width 987 height 92
click at [553, 560] on textarea "Thank you any way that is not what was asked." at bounding box center [941, 588] width 987 height 92
click at [536, 561] on textarea "Thank you any way, that is not what was asked." at bounding box center [941, 588] width 987 height 92
click at [717, 561] on textarea "Thank you anyway, that is not what was asked." at bounding box center [941, 588] width 987 height 92
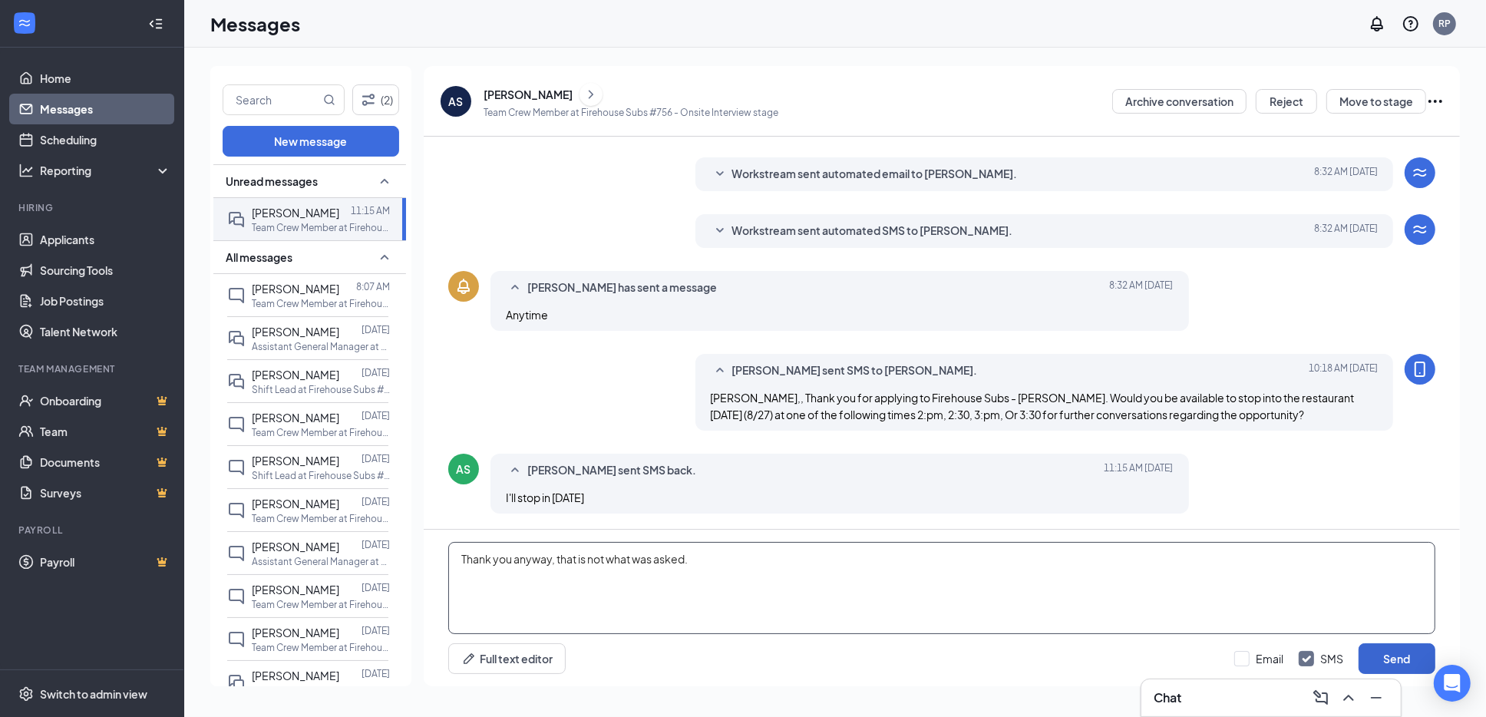
type textarea "Thank you anyway, that is not what was asked."
click at [1405, 651] on button "Send" at bounding box center [1396, 658] width 77 height 31
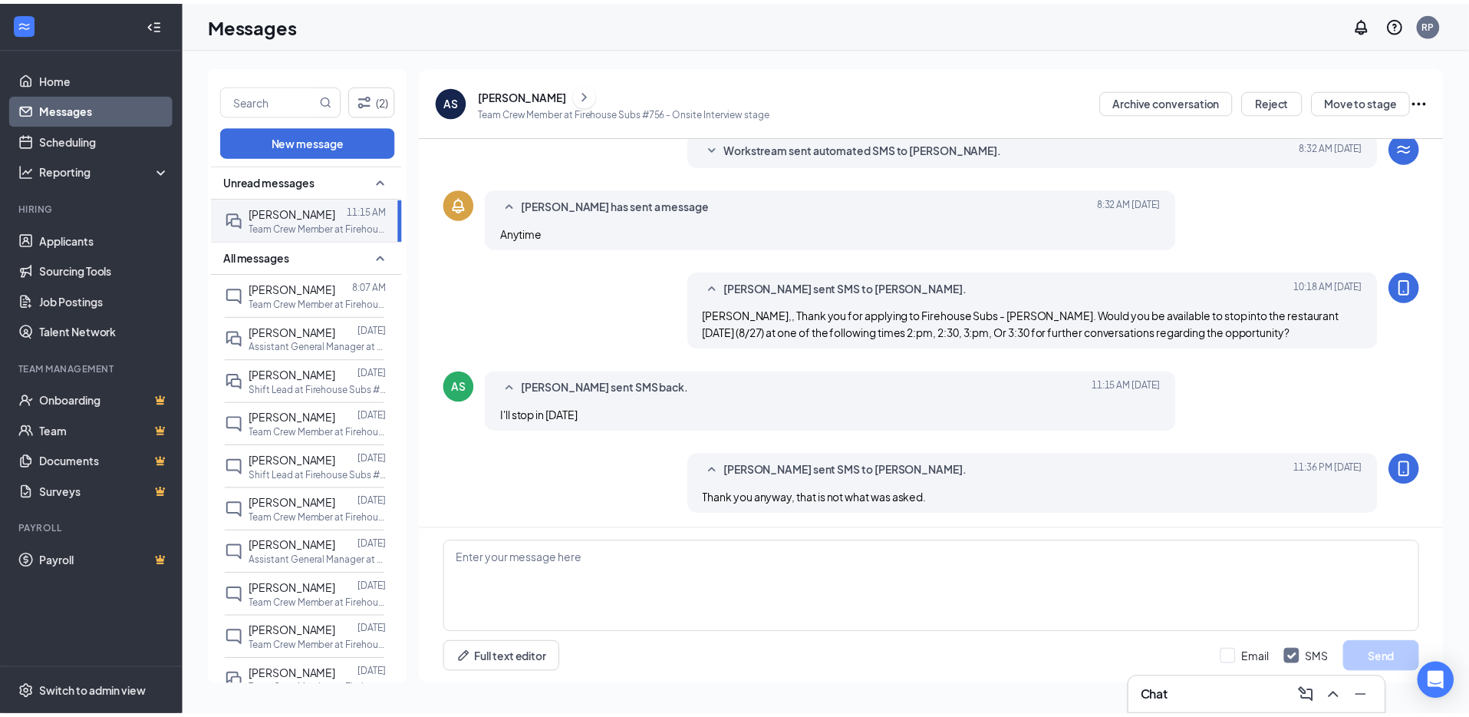
scroll to position [216, 0]
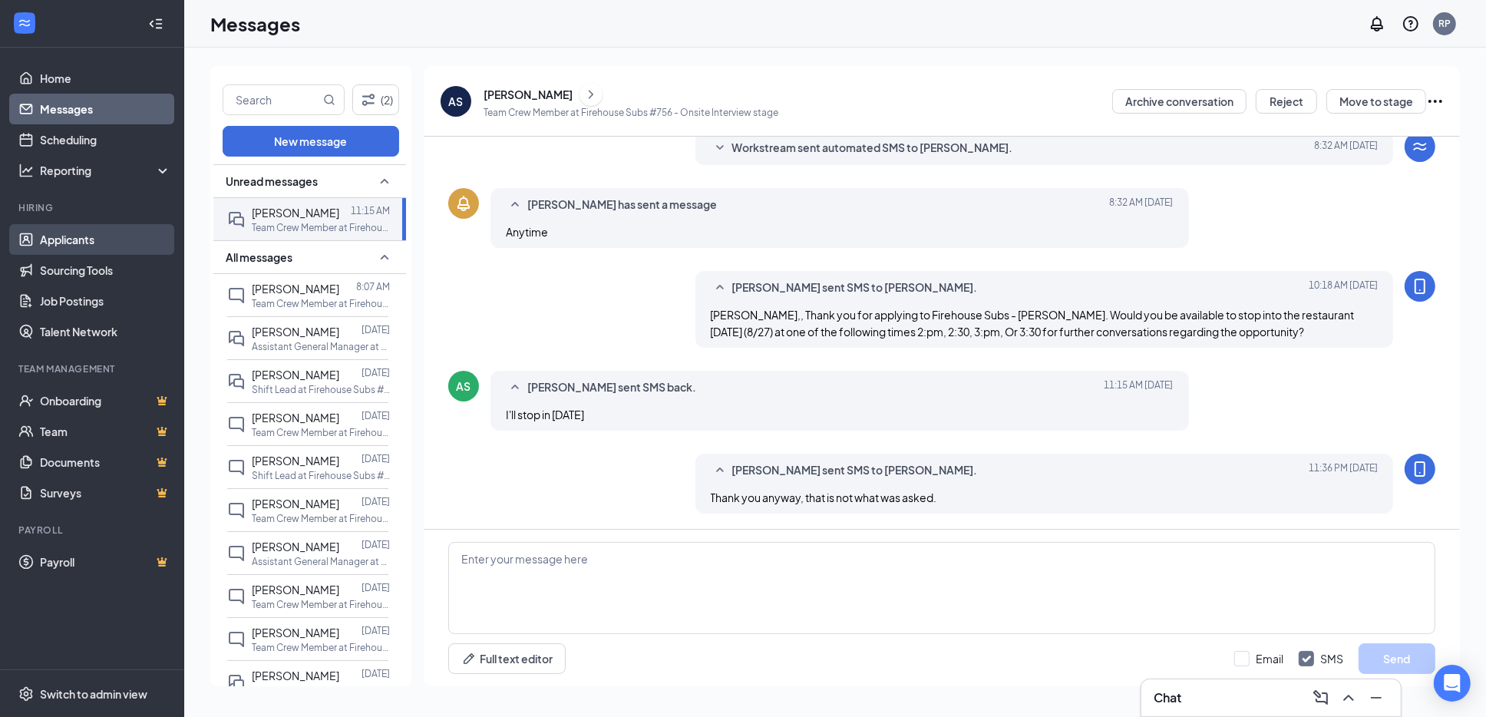
click at [61, 248] on link "Applicants" at bounding box center [105, 239] width 131 height 31
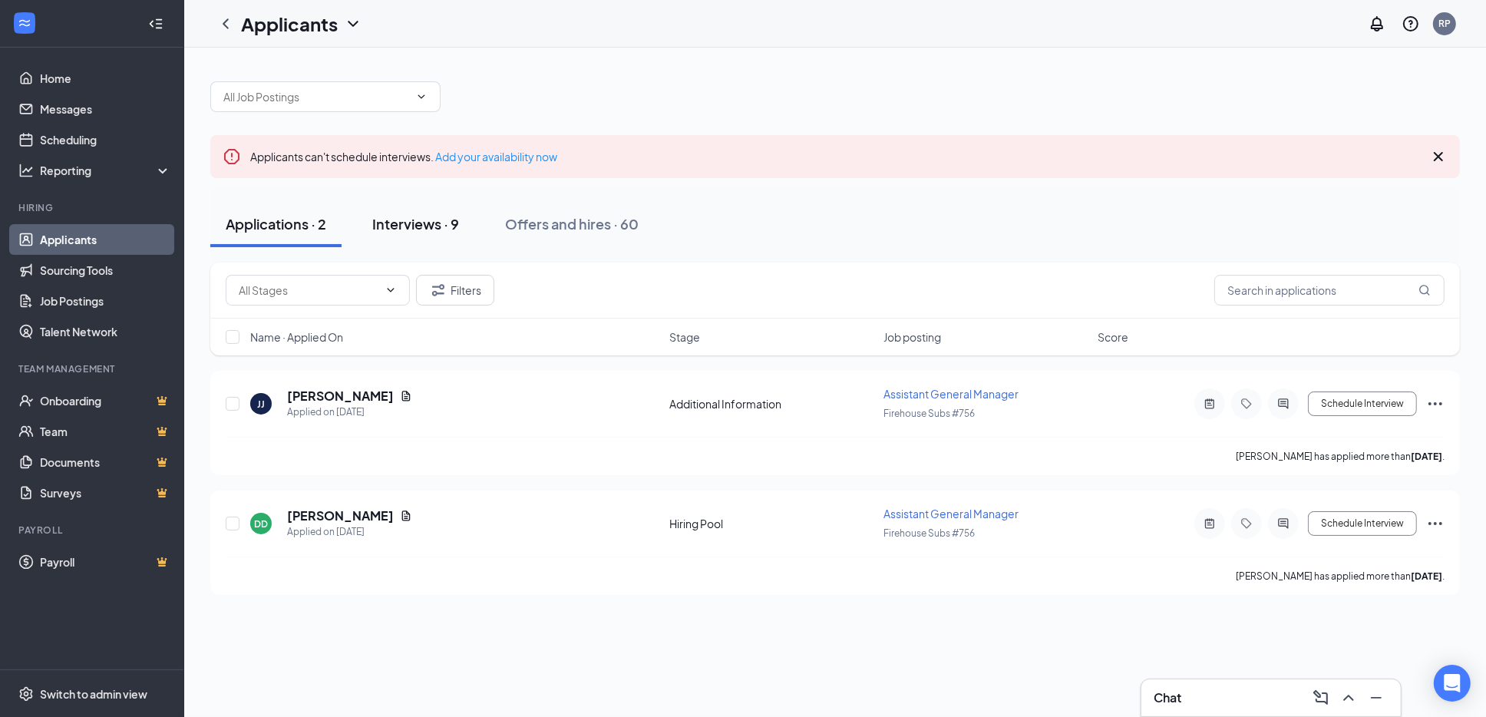
click at [399, 227] on div "Interviews · 9" at bounding box center [415, 223] width 87 height 19
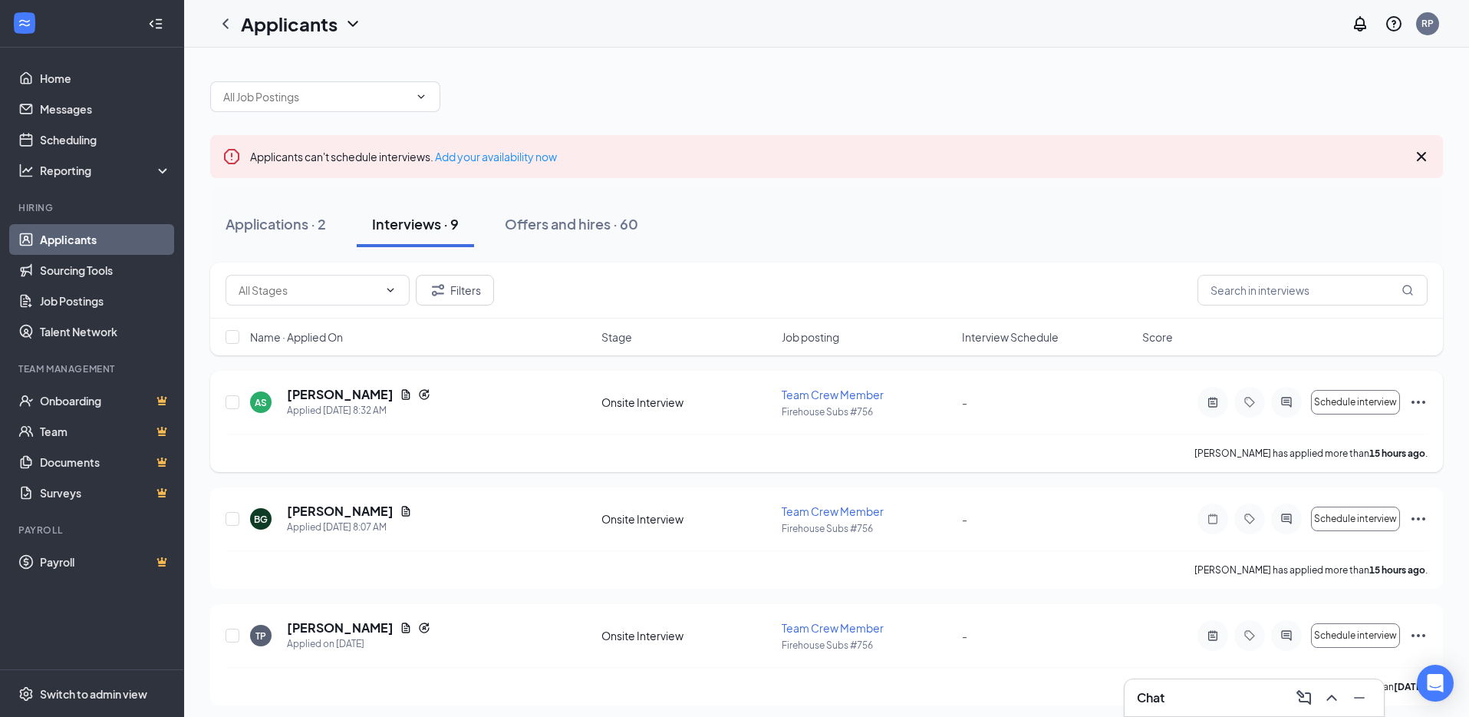
click at [1415, 404] on icon "Ellipses" at bounding box center [1419, 402] width 18 height 18
click at [341, 388] on h5 "Abraham Swarray" at bounding box center [340, 394] width 107 height 17
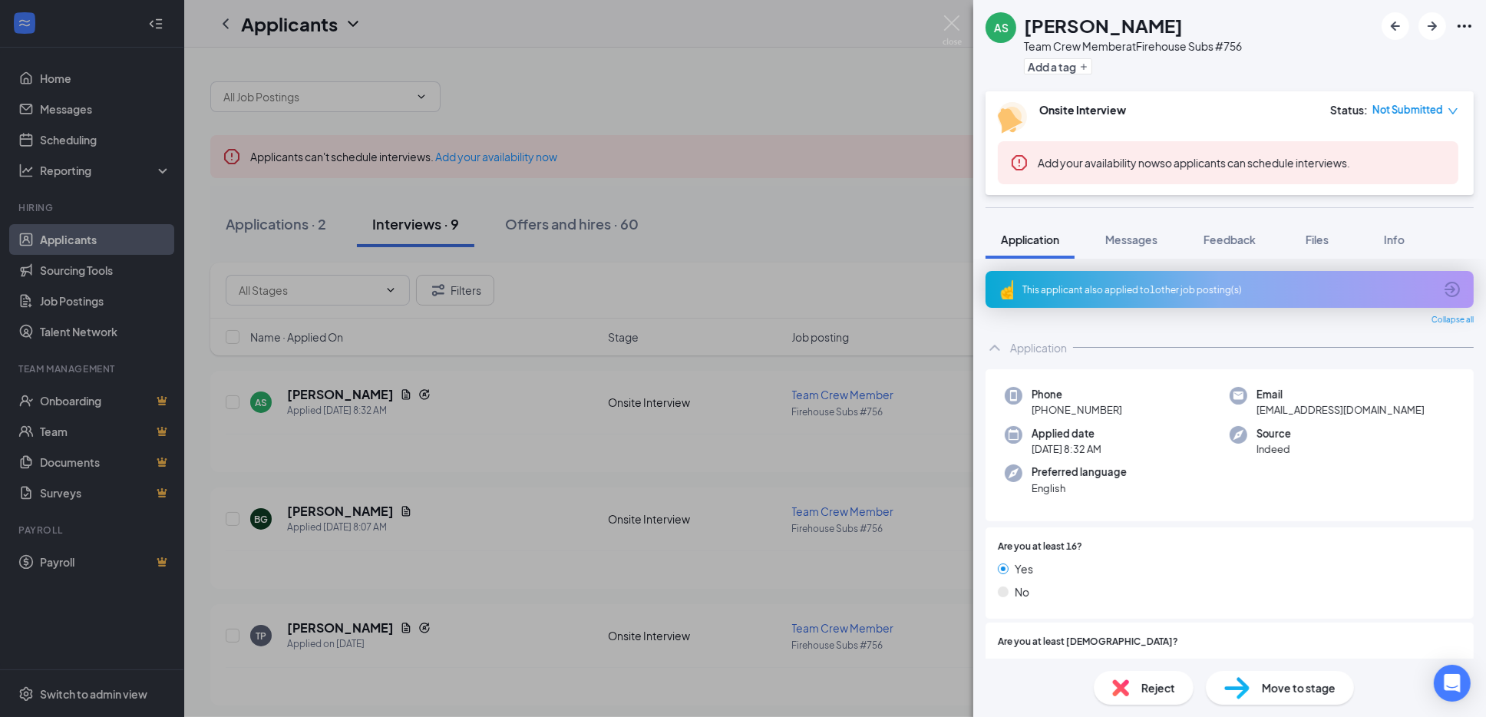
click at [1230, 285] on div "This applicant also applied to 1 other job posting(s)" at bounding box center [1227, 289] width 411 height 13
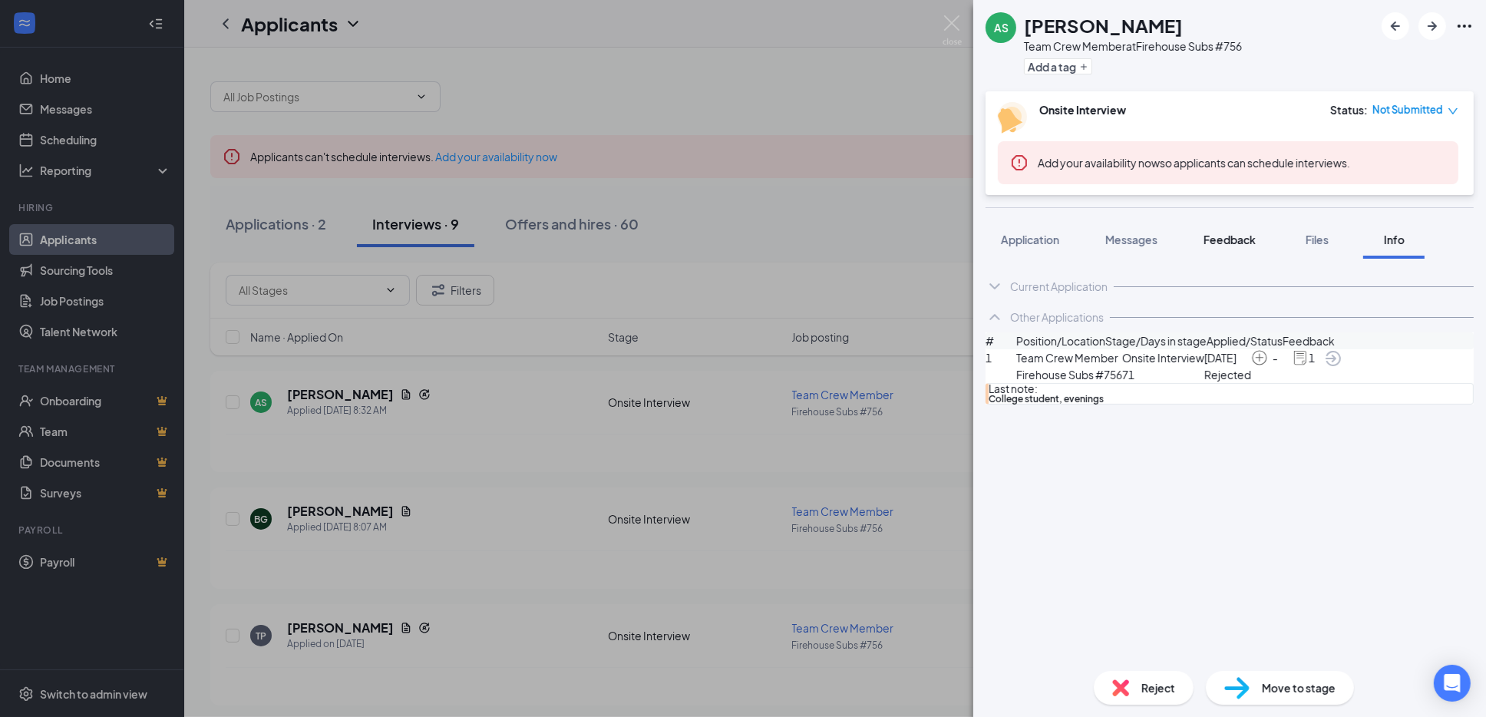
click at [1227, 237] on span "Feedback" at bounding box center [1229, 240] width 52 height 14
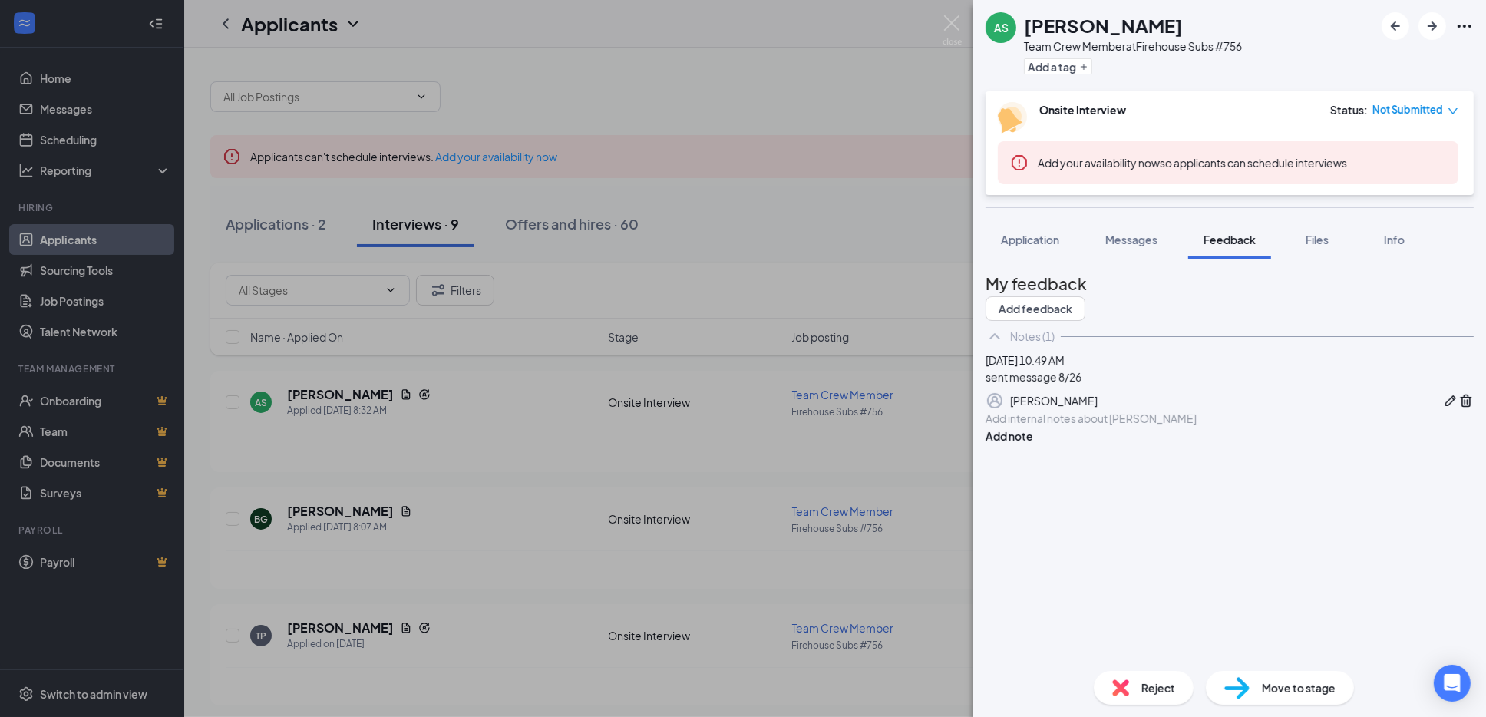
click at [1050, 427] on div at bounding box center [1229, 419] width 486 height 16
click at [1033, 444] on button "Add note" at bounding box center [1009, 435] width 48 height 17
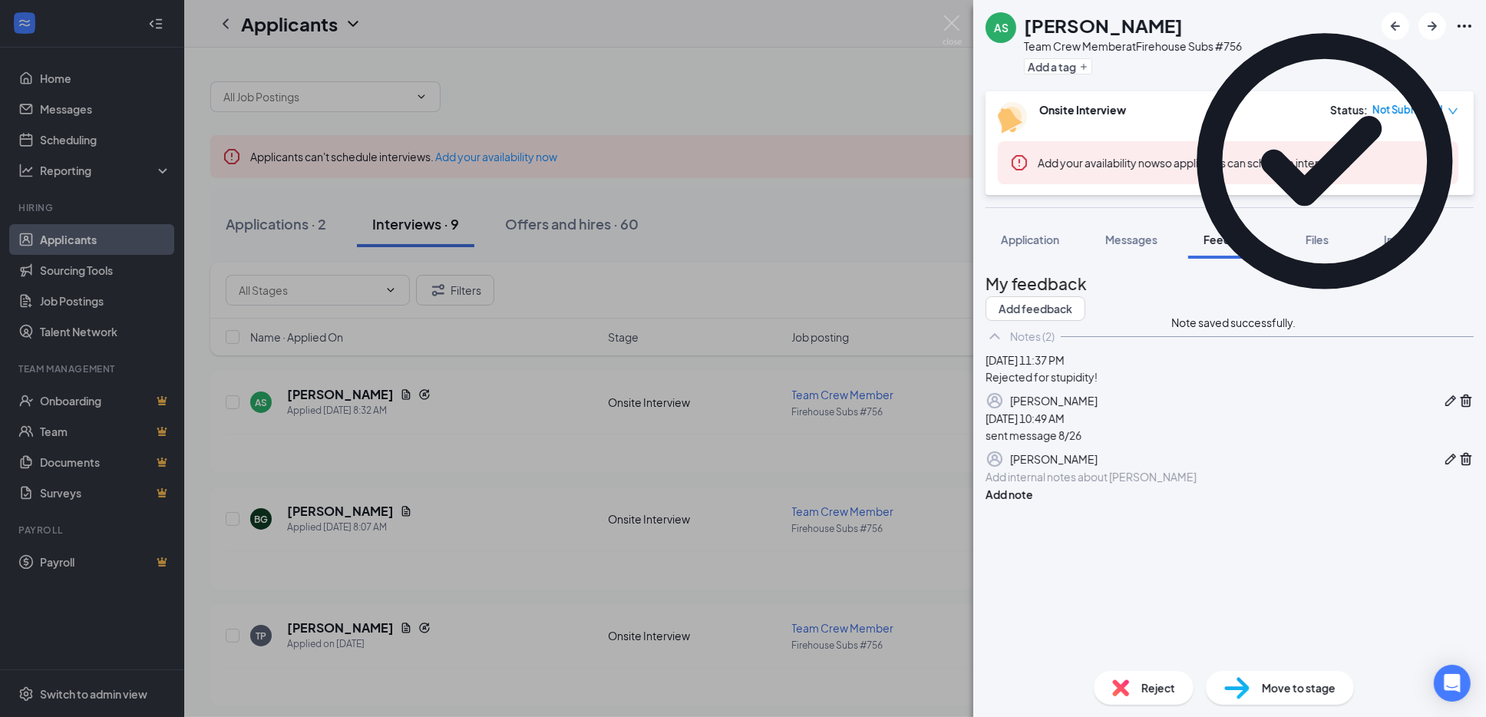
click at [1148, 687] on span "Reject" at bounding box center [1158, 687] width 34 height 17
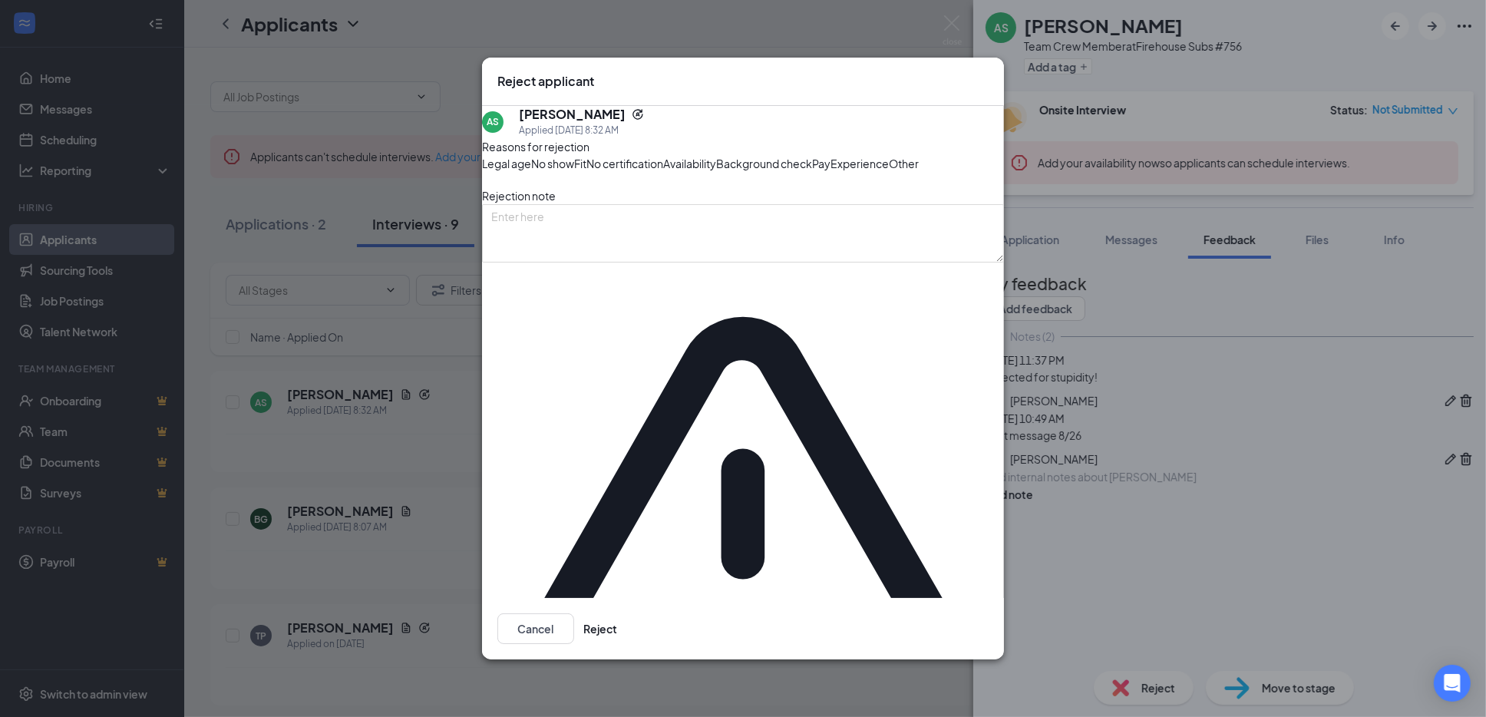
click at [586, 172] on span "Fit" at bounding box center [580, 163] width 12 height 17
click at [617, 613] on button "Reject" at bounding box center [600, 628] width 34 height 31
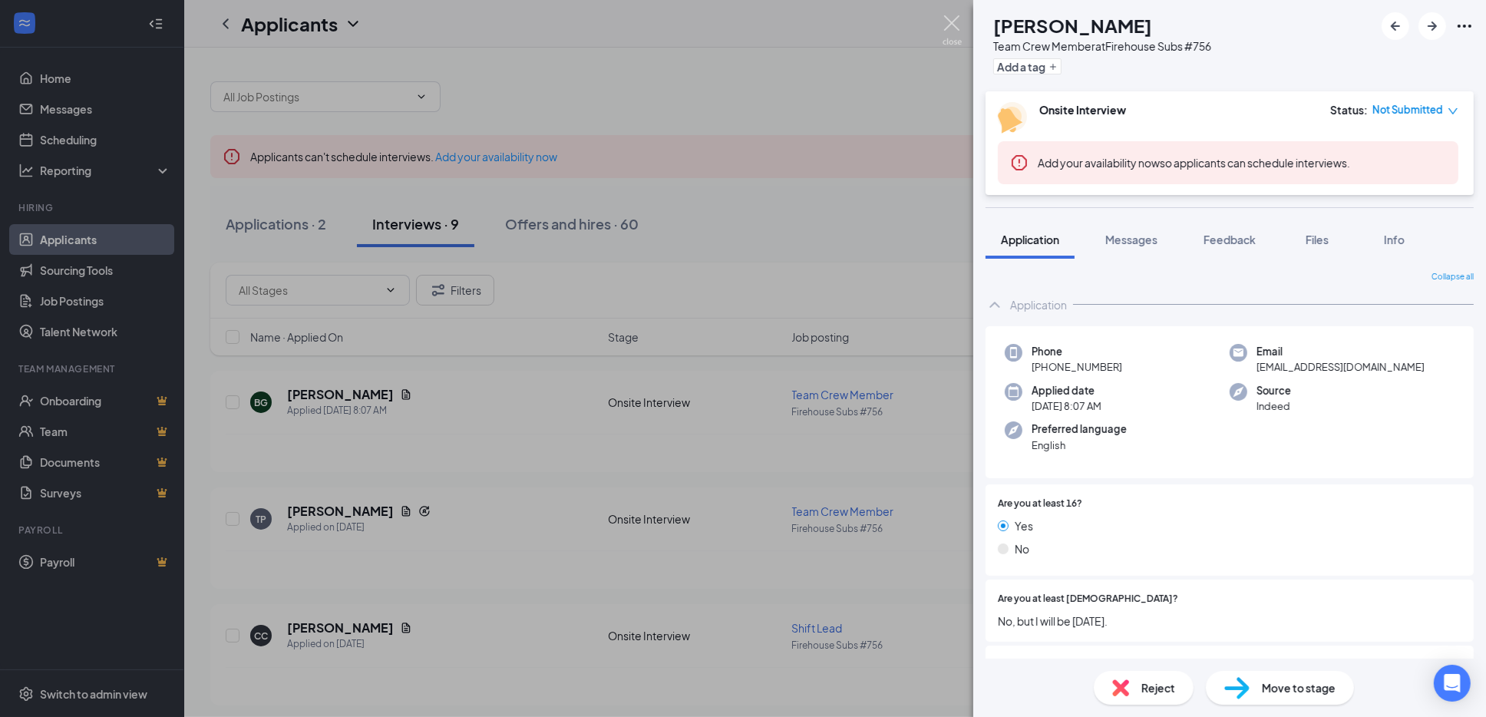
click at [952, 20] on img at bounding box center [951, 30] width 19 height 30
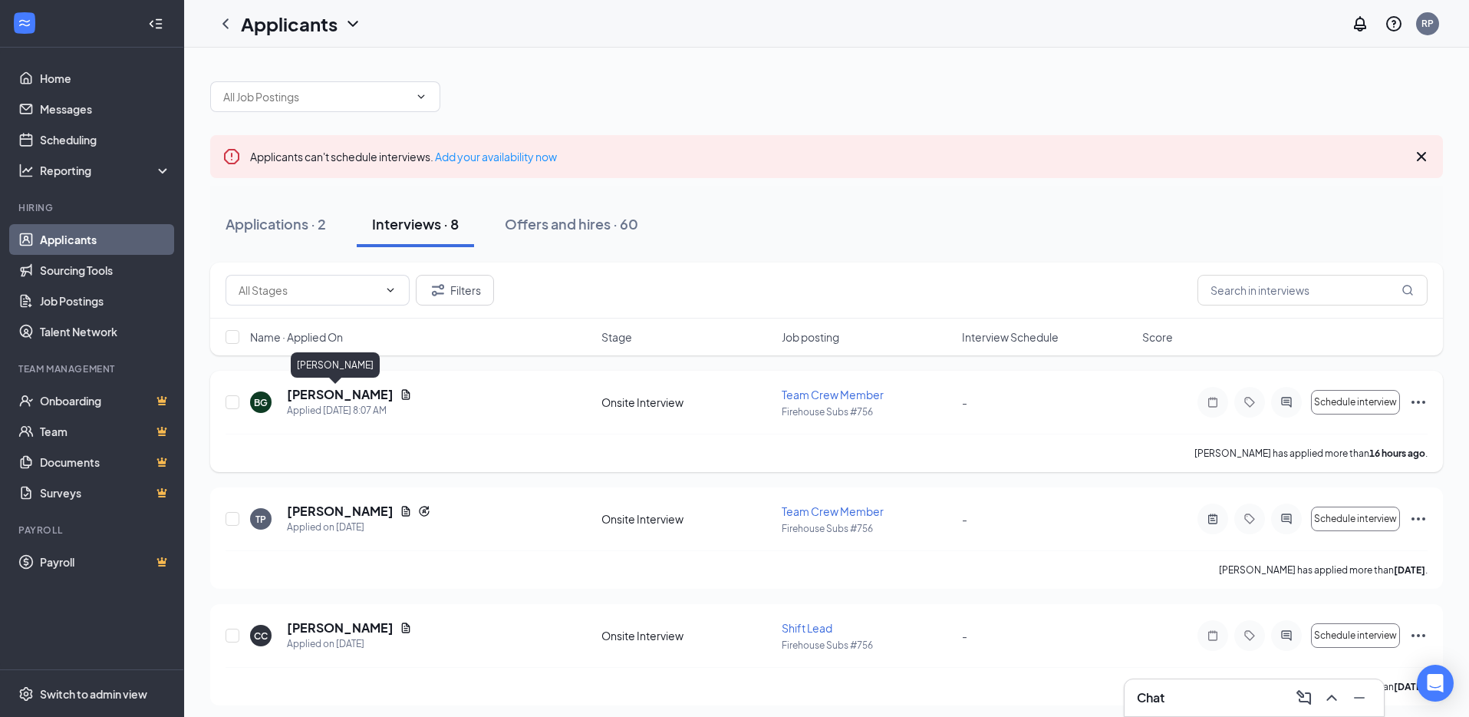
click at [322, 392] on h5 "Bennet Grau" at bounding box center [340, 394] width 107 height 17
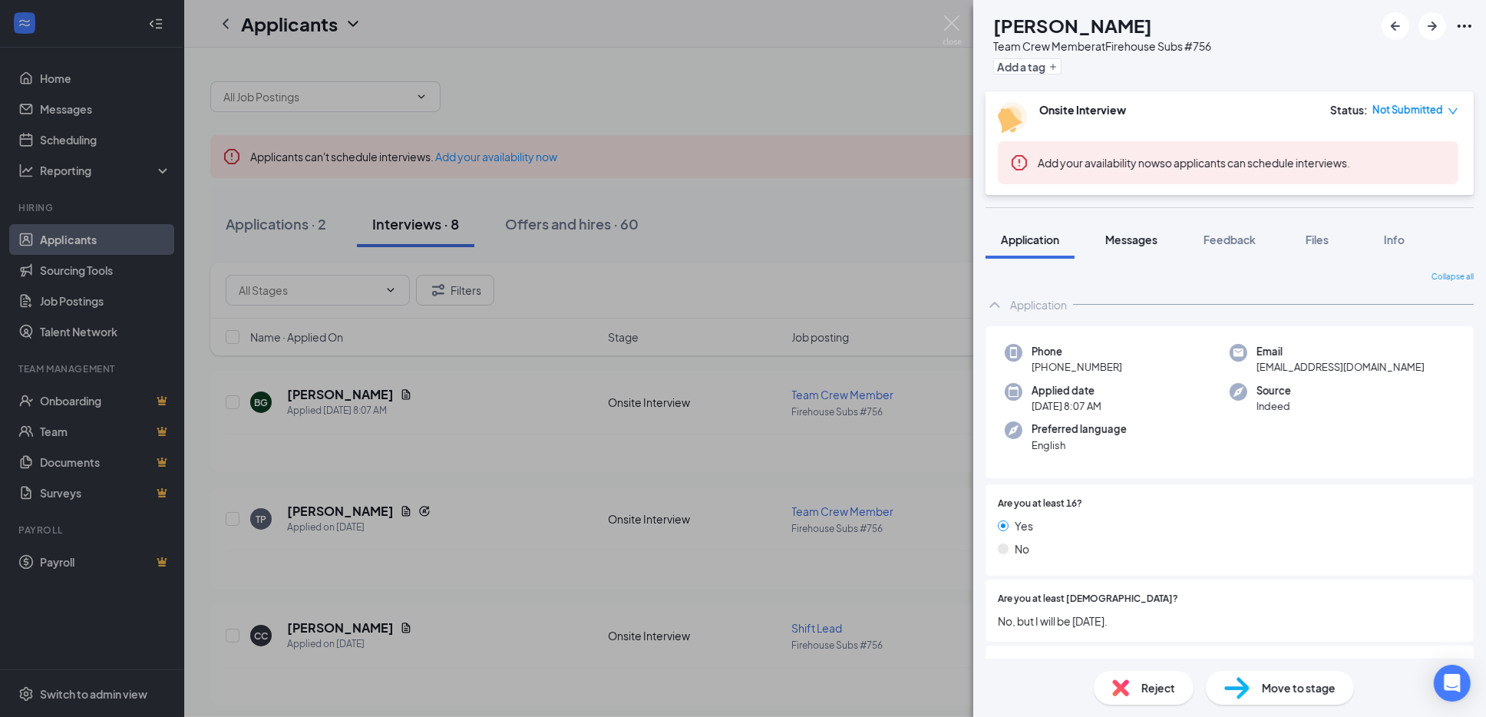
click at [1125, 252] on button "Messages" at bounding box center [1131, 239] width 83 height 38
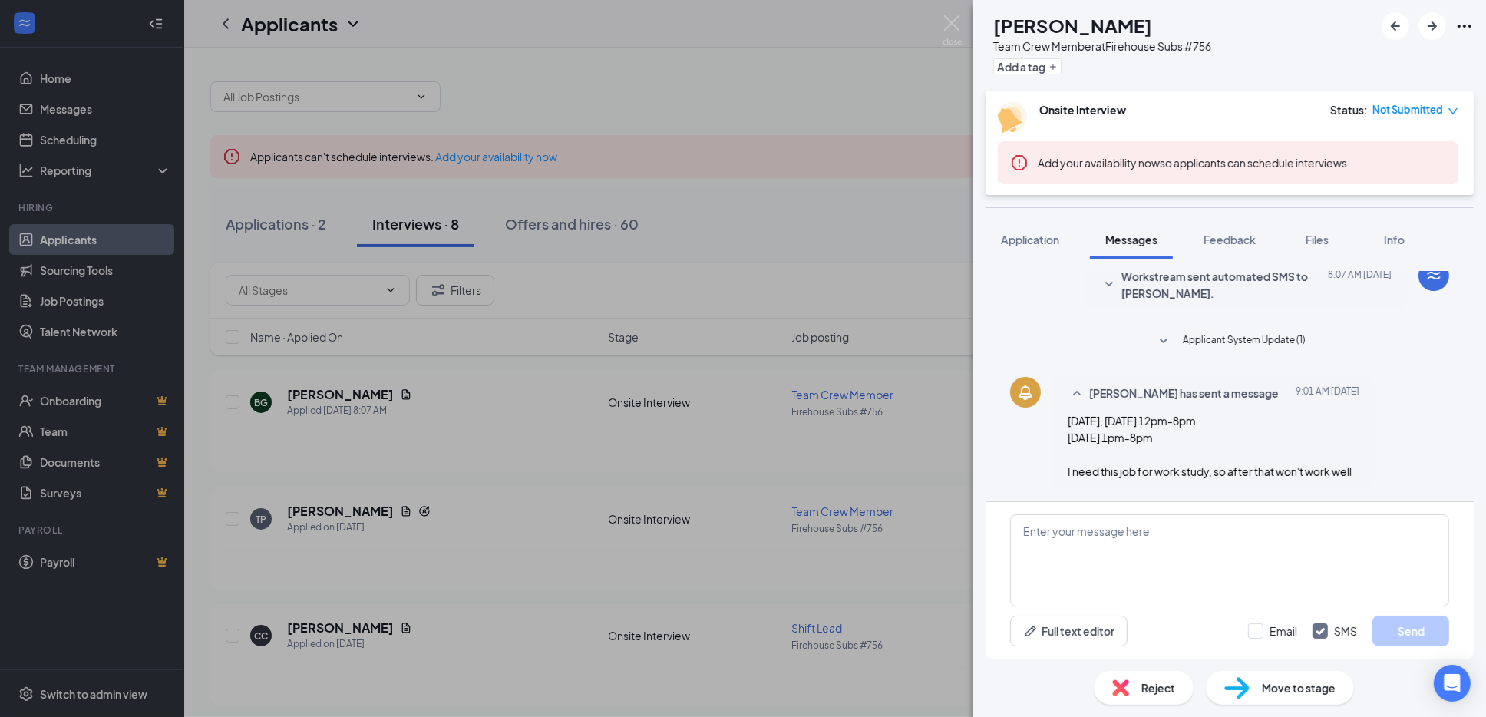
scroll to position [209, 0]
click at [1032, 239] on span "Application" at bounding box center [1030, 240] width 58 height 14
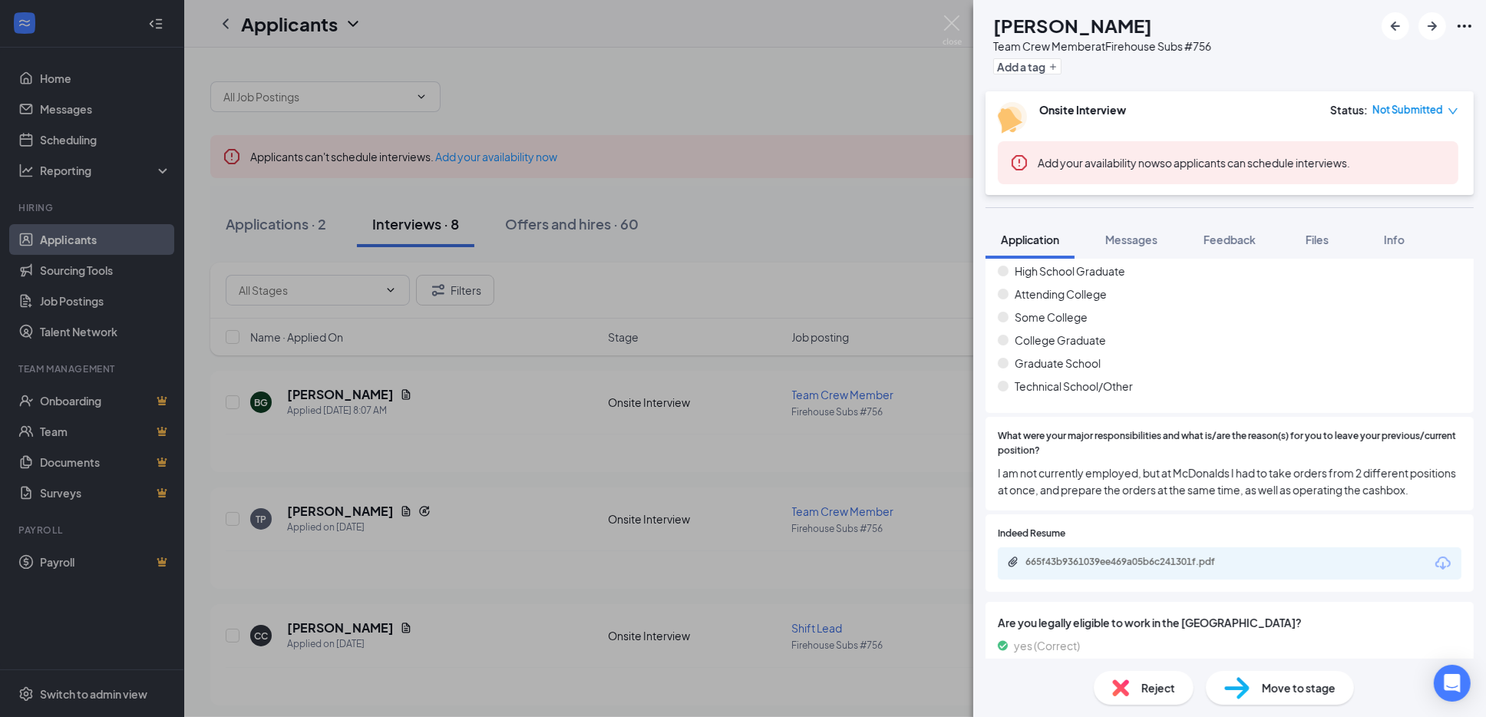
scroll to position [932, 0]
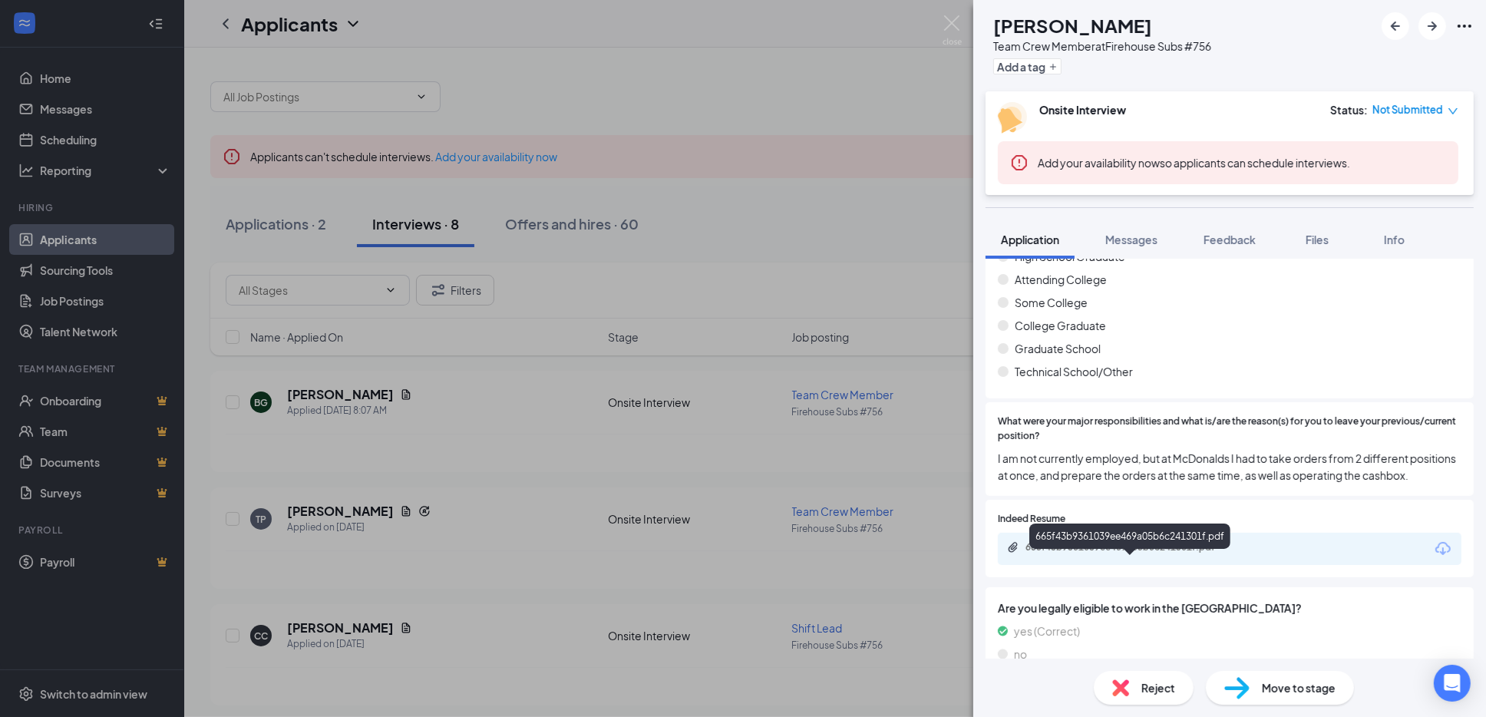
click at [1113, 553] on div "665f43b9361039ee469a05b6c241301f.pdf" at bounding box center [1132, 547] width 215 height 12
click at [1128, 236] on span "Messages" at bounding box center [1131, 240] width 52 height 14
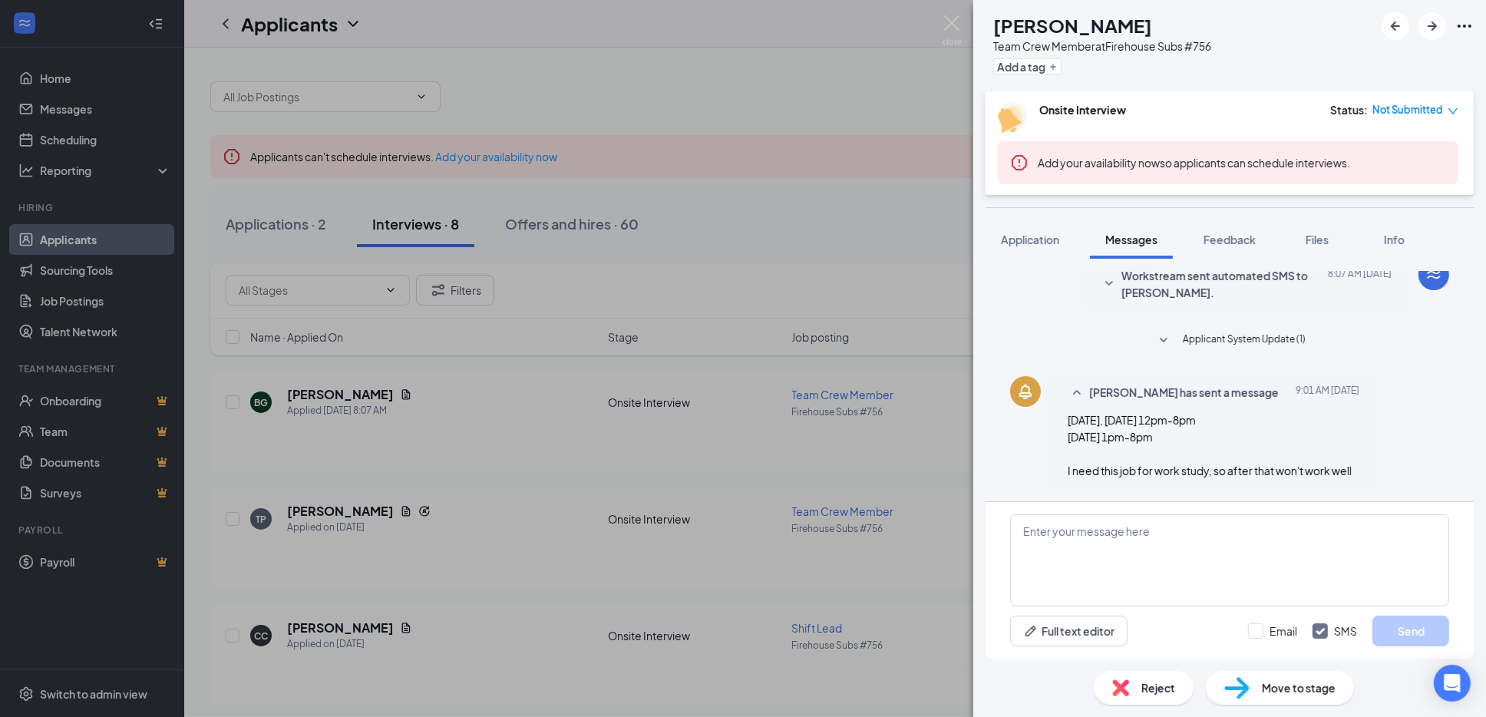
scroll to position [209, 0]
click at [1222, 231] on button "Feedback" at bounding box center [1229, 239] width 83 height 38
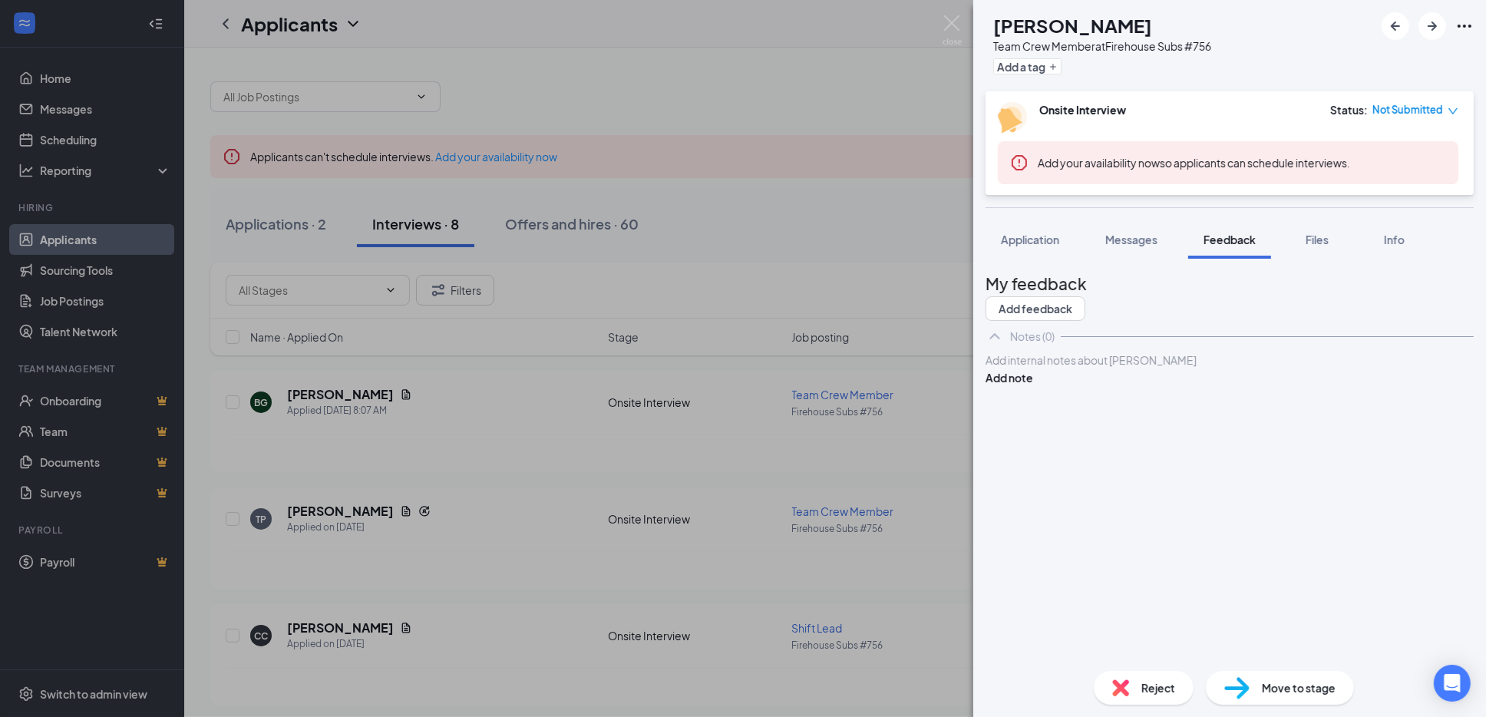
click at [1090, 368] on div at bounding box center [1229, 360] width 486 height 16
click at [1033, 386] on button "Add note" at bounding box center [1009, 377] width 48 height 17
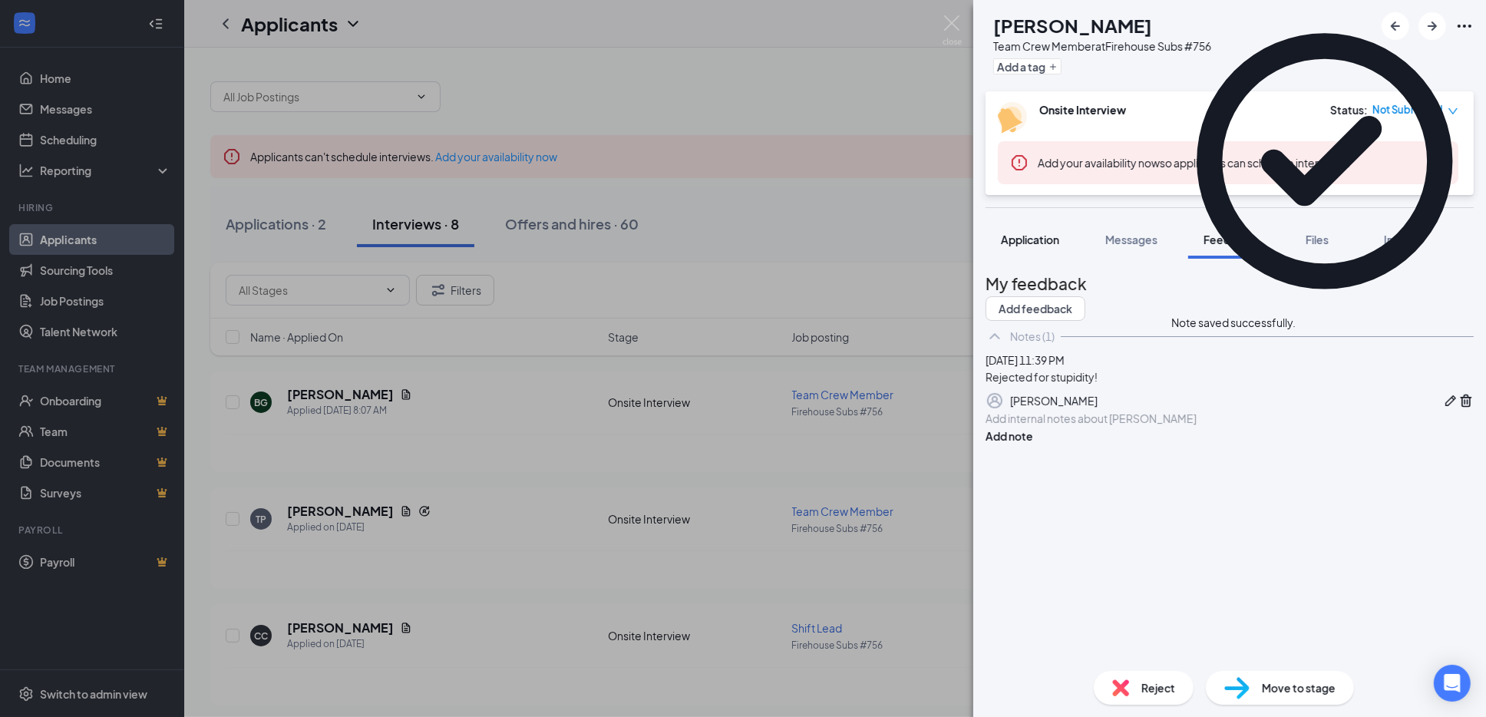
click at [1039, 241] on span "Application" at bounding box center [1030, 240] width 58 height 14
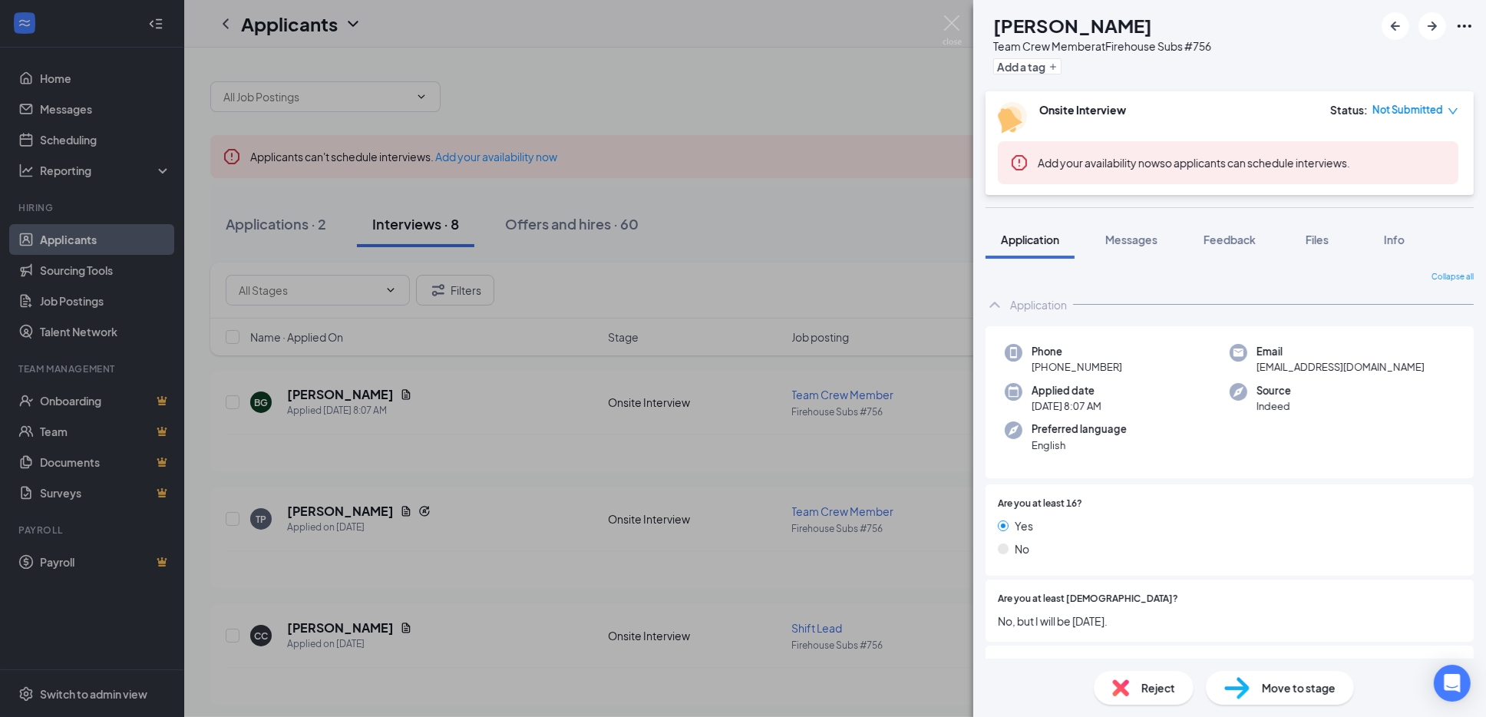
click at [1148, 693] on span "Reject" at bounding box center [1158, 687] width 34 height 17
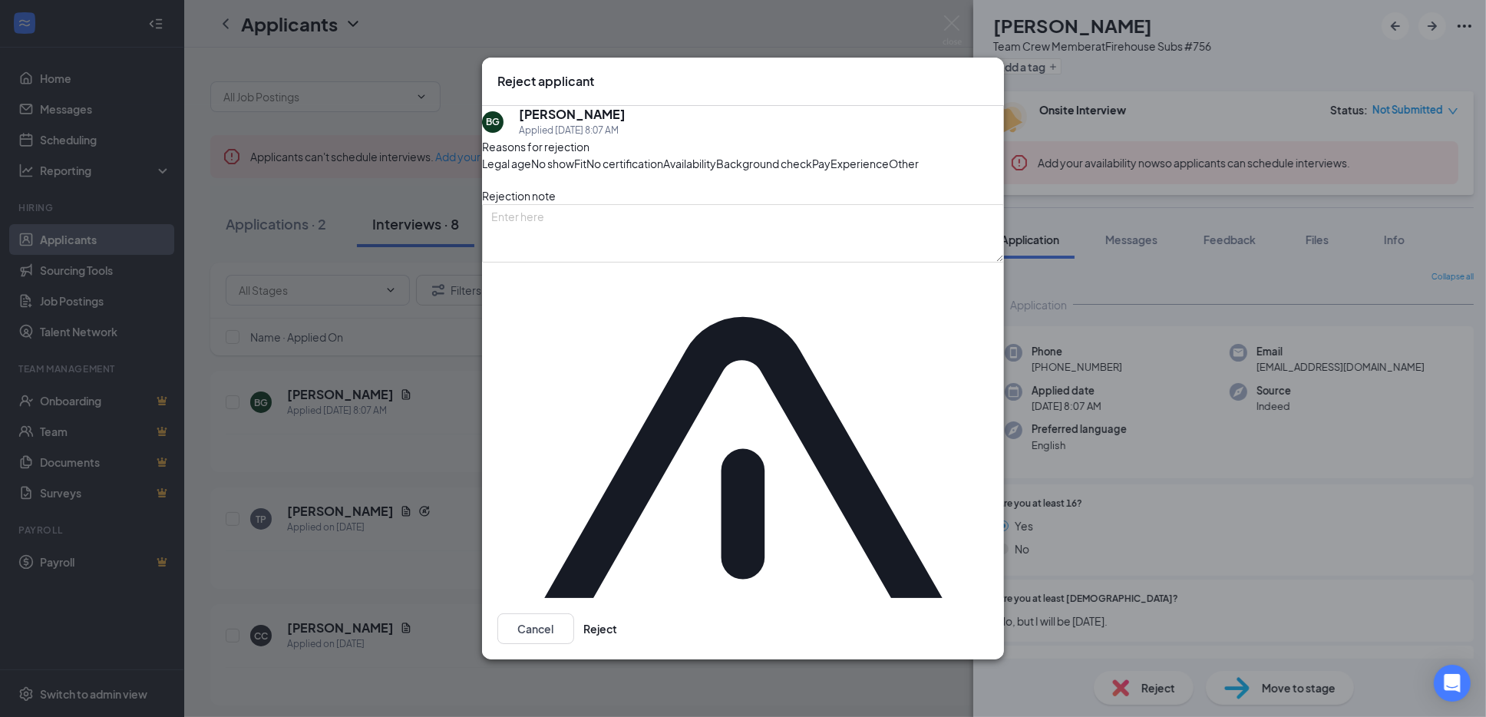
click at [586, 172] on span "Fit" at bounding box center [580, 163] width 12 height 17
click at [617, 613] on button "Reject" at bounding box center [600, 628] width 34 height 31
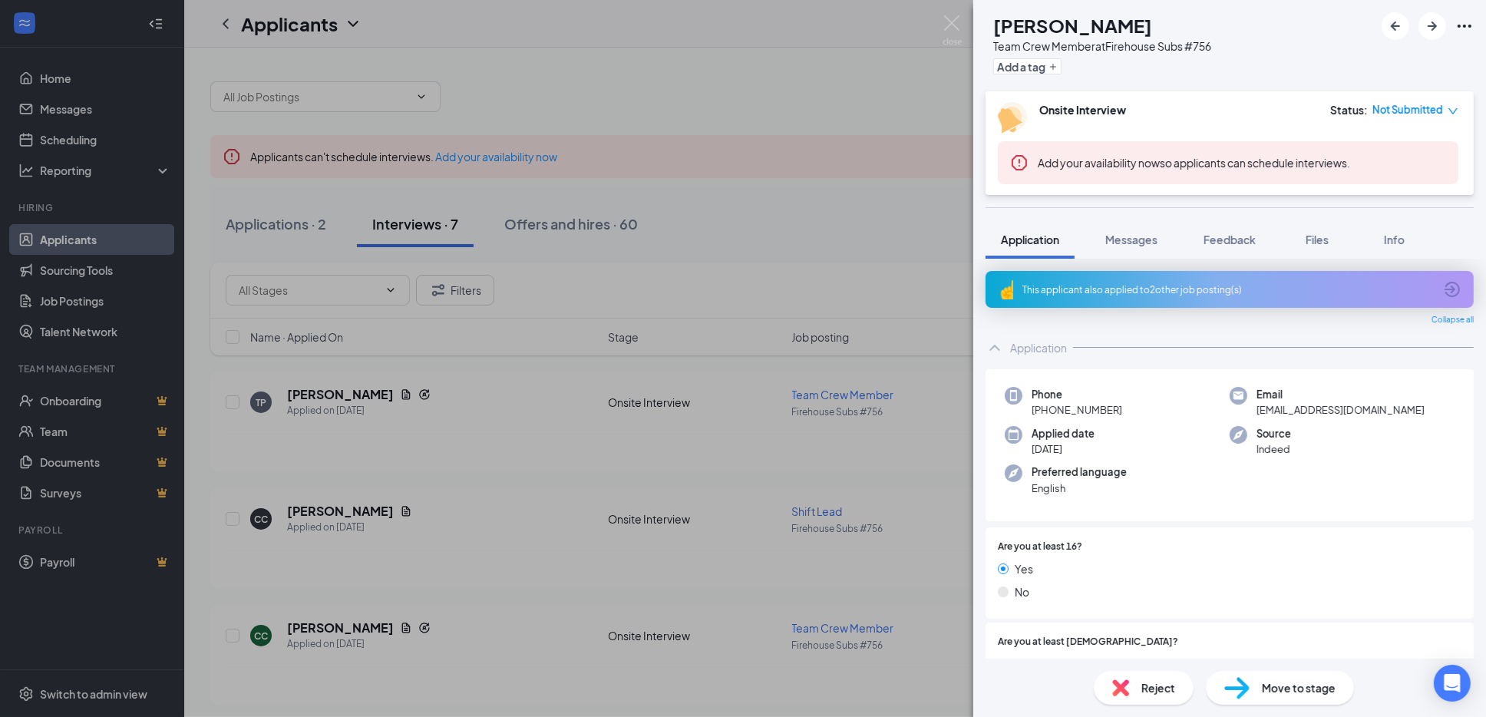
click at [1138, 280] on div "This applicant also applied to 2 other job posting(s)" at bounding box center [1229, 289] width 488 height 37
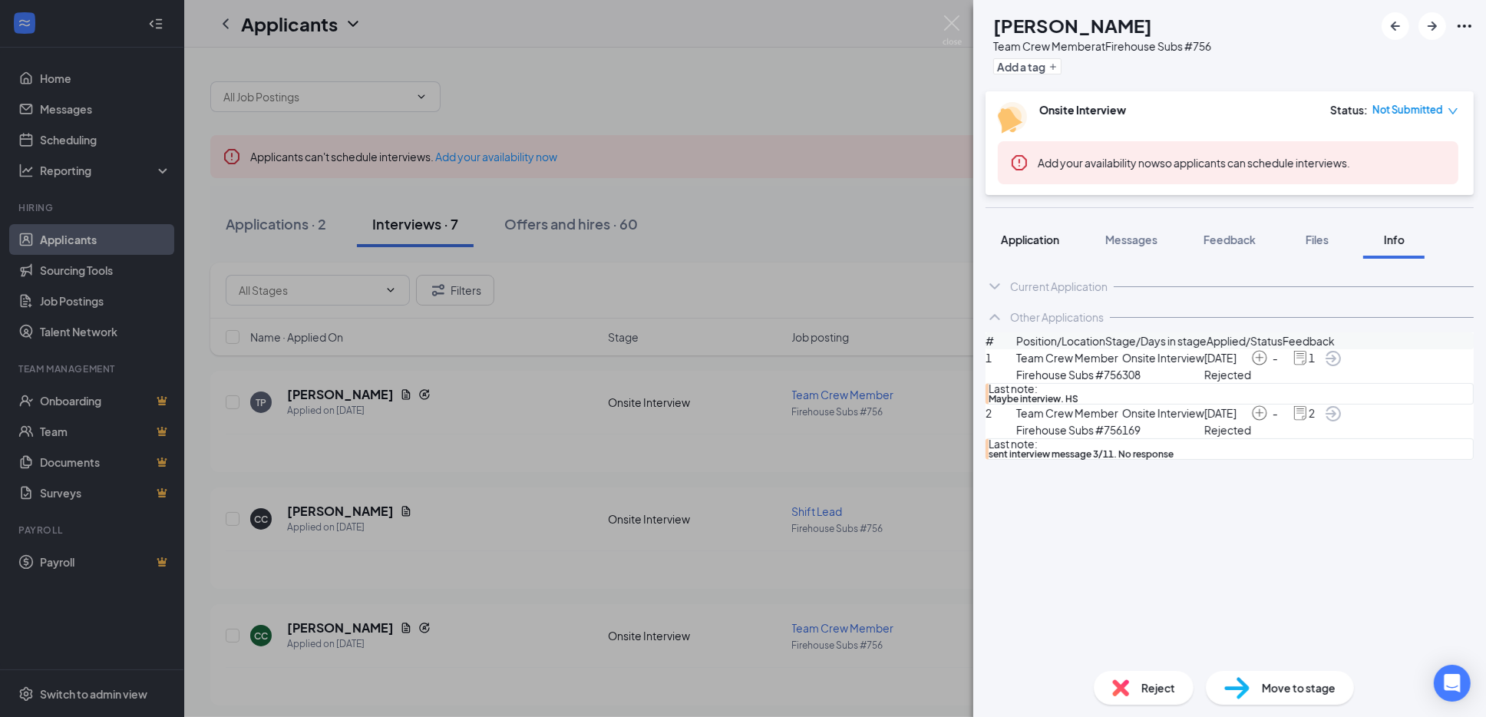
click at [1025, 241] on span "Application" at bounding box center [1030, 240] width 58 height 14
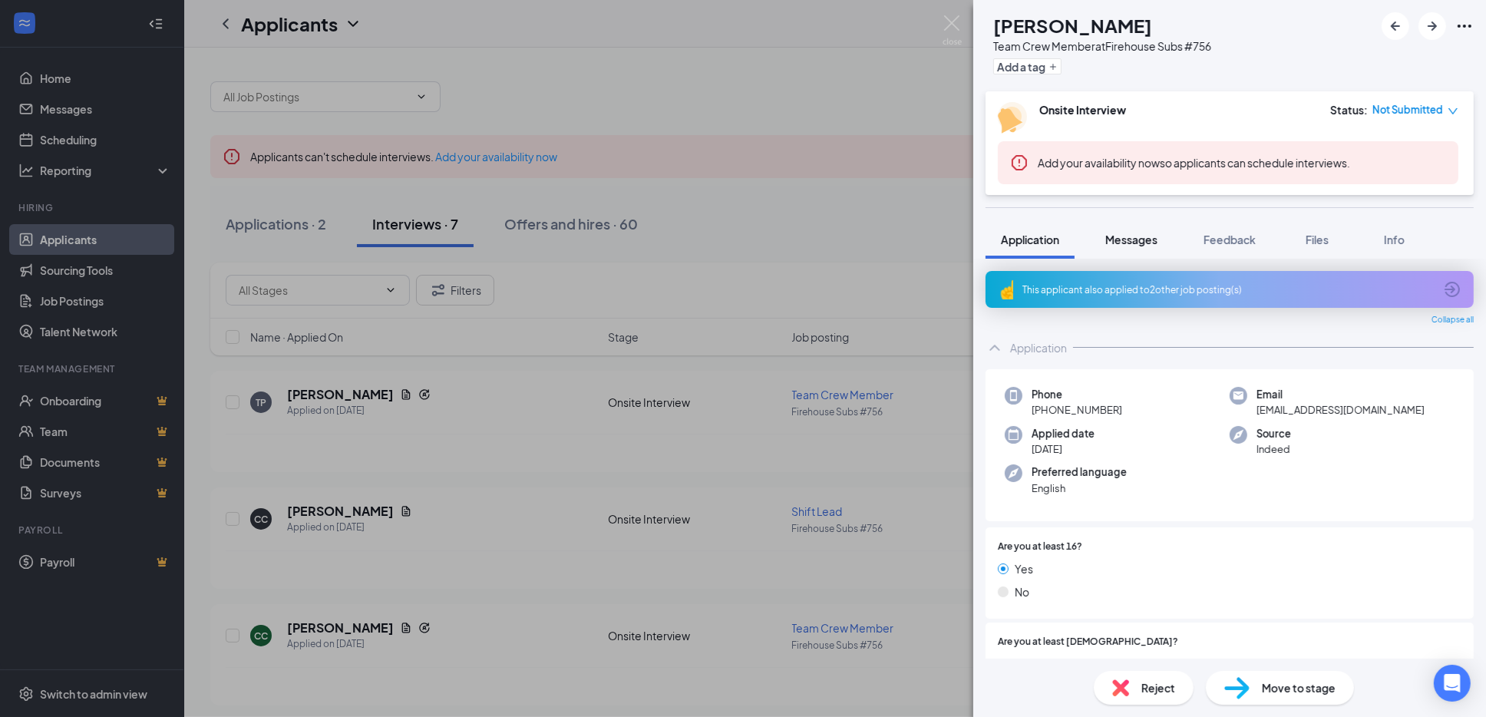
click at [1124, 250] on button "Messages" at bounding box center [1131, 239] width 83 height 38
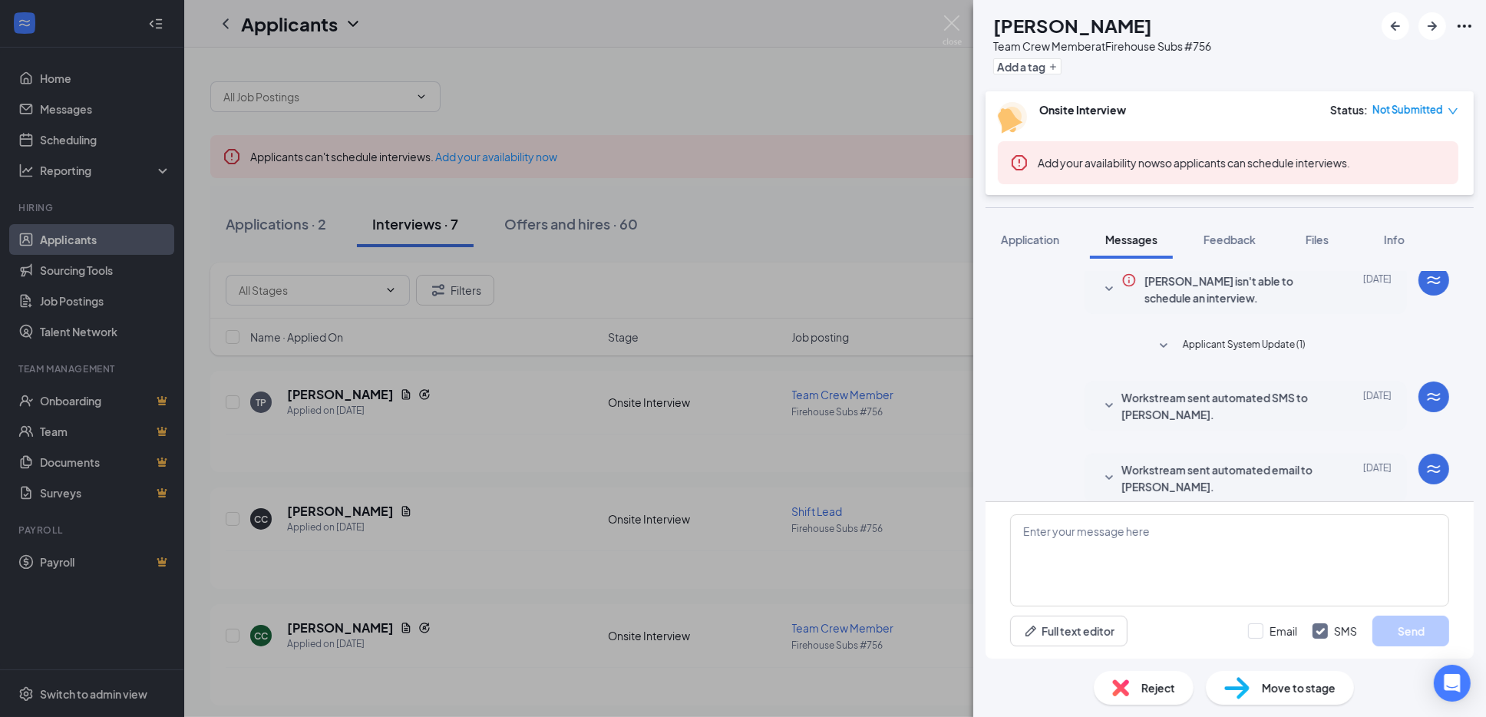
scroll to position [75, 0]
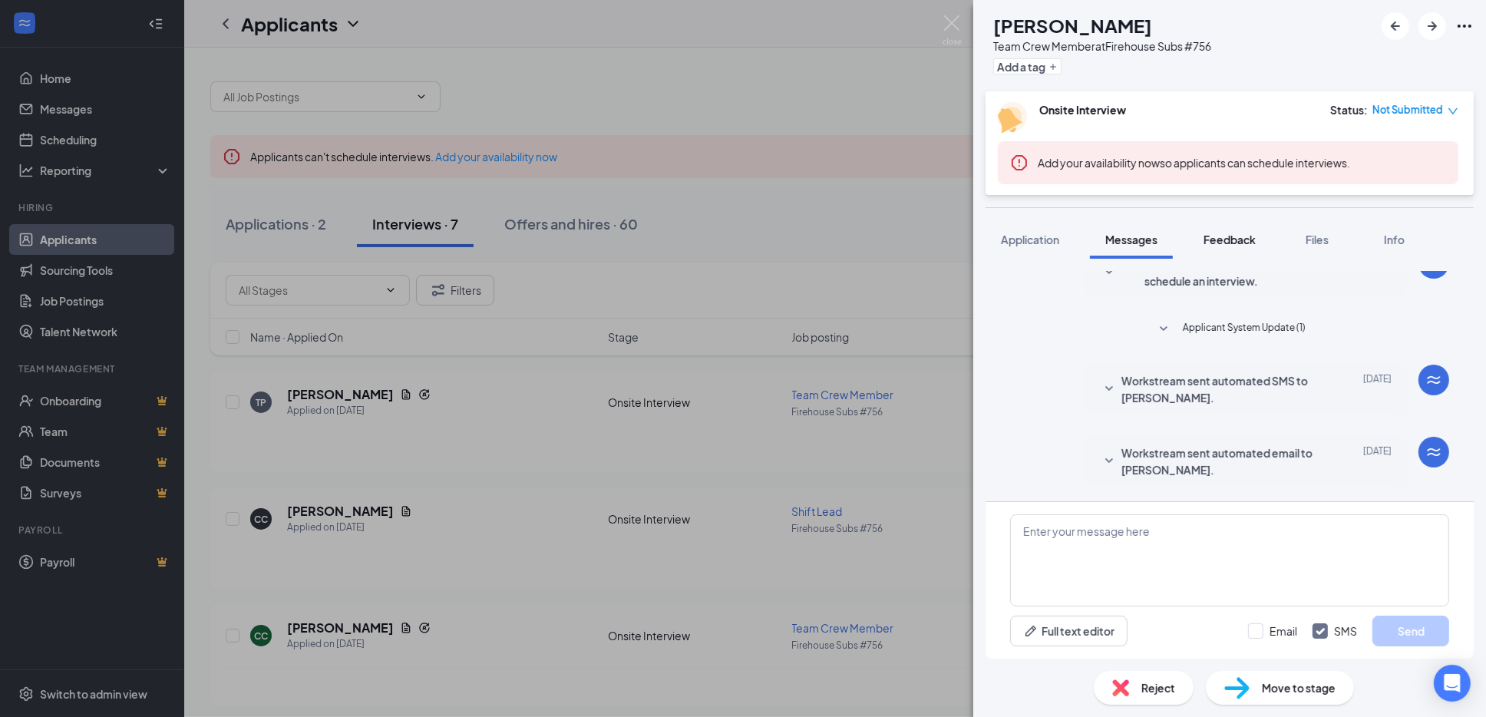
click at [1213, 242] on span "Feedback" at bounding box center [1229, 240] width 52 height 14
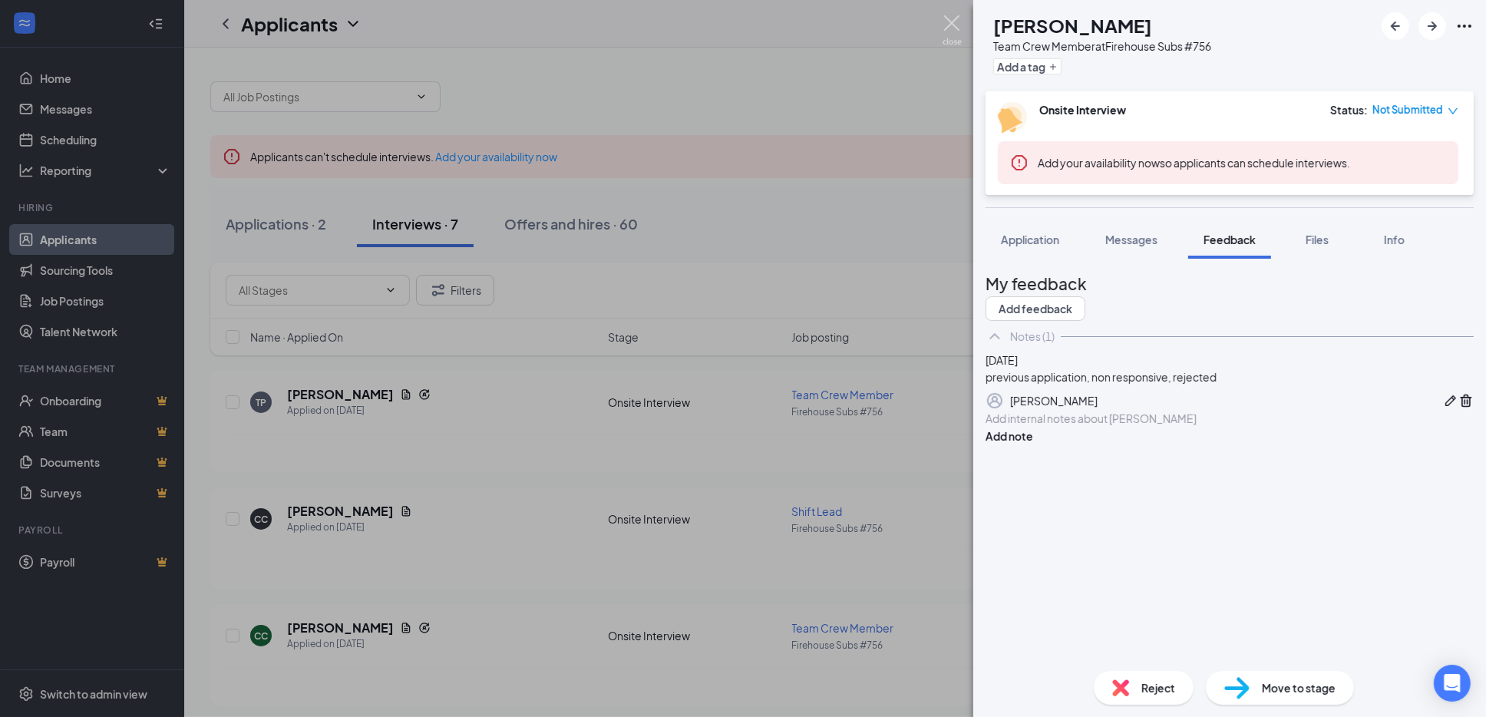
click at [958, 22] on img at bounding box center [951, 30] width 19 height 30
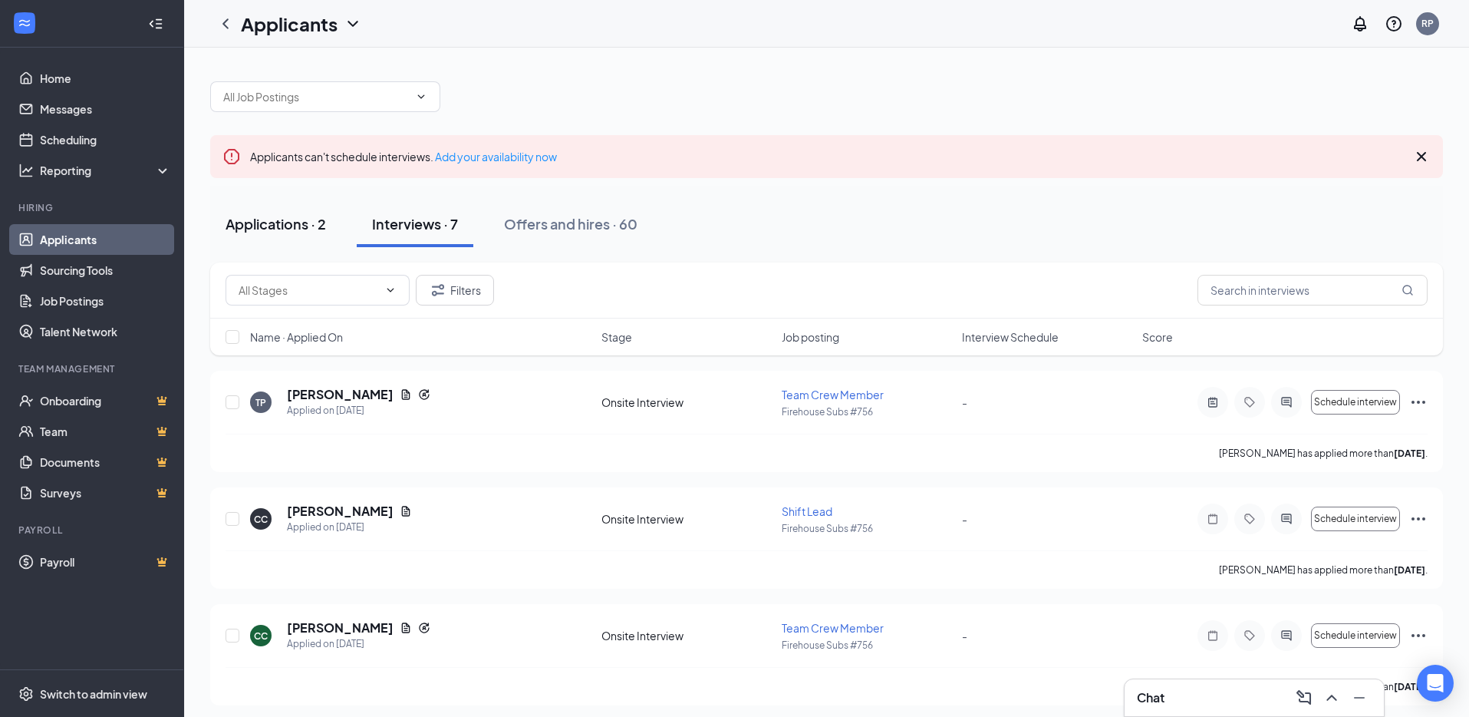
click at [287, 222] on div "Applications · 2" at bounding box center [276, 223] width 101 height 19
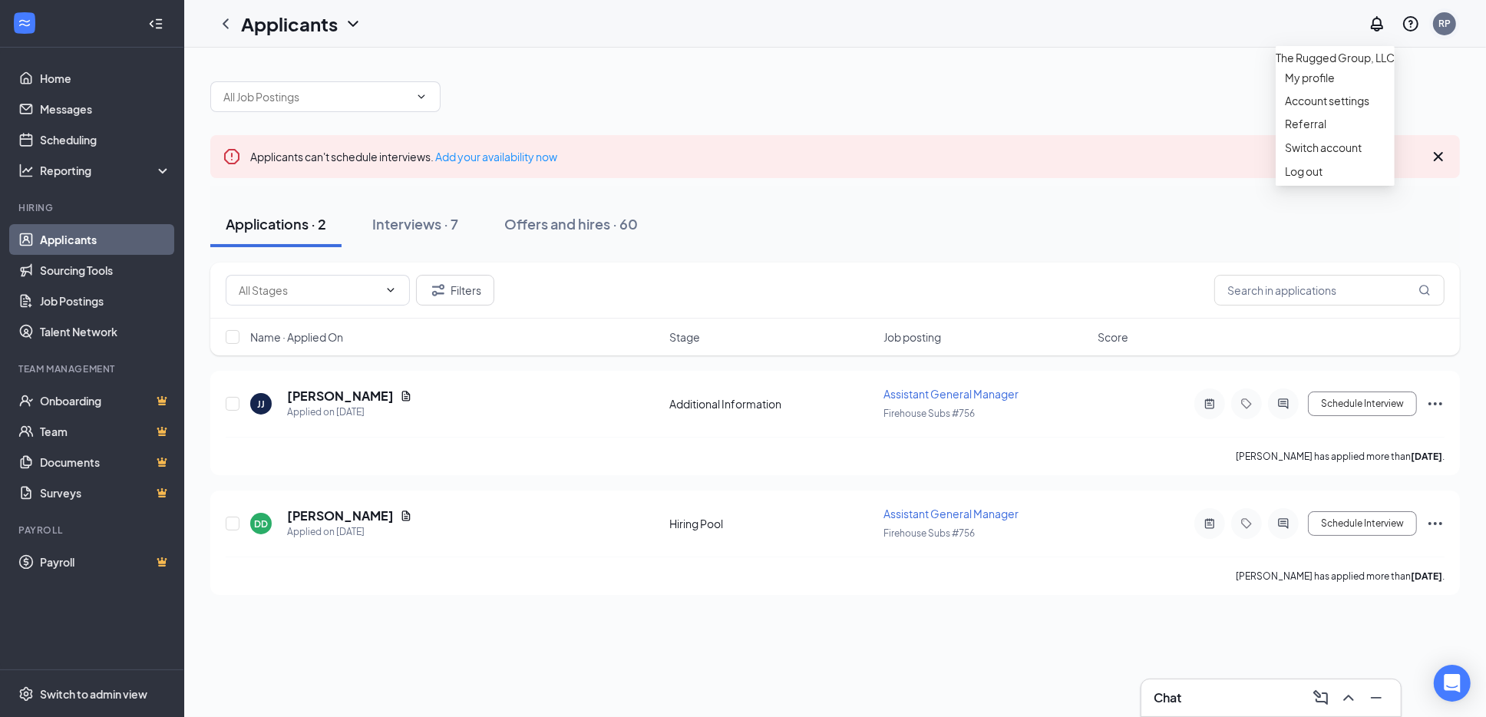
click at [1442, 23] on div "RP" at bounding box center [1444, 23] width 12 height 13
click at [1304, 179] on div "Log out" at bounding box center [1335, 170] width 101 height 15
